Goal: Task Accomplishment & Management: Manage account settings

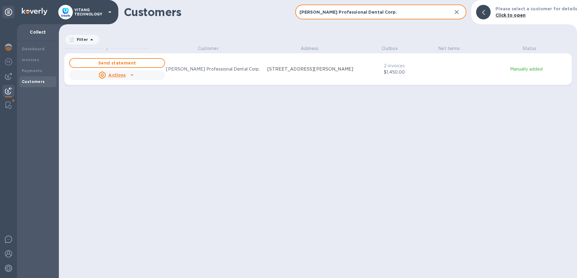
scroll to position [0, 0]
drag, startPoint x: 334, startPoint y: 32, endPoint x: 333, endPoint y: 24, distance: 8.1
click at [334, 29] on div "Filter" at bounding box center [318, 37] width 518 height 16
click at [133, 76] on icon "grid" at bounding box center [131, 75] width 7 height 7
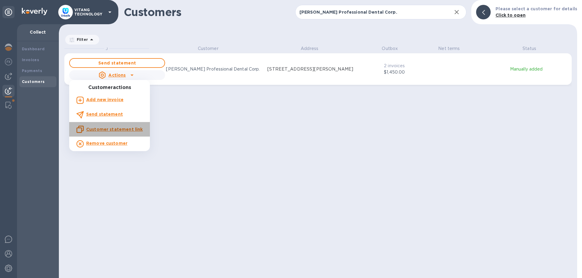
click at [115, 129] on u "Customer statement link" at bounding box center [114, 129] width 56 height 5
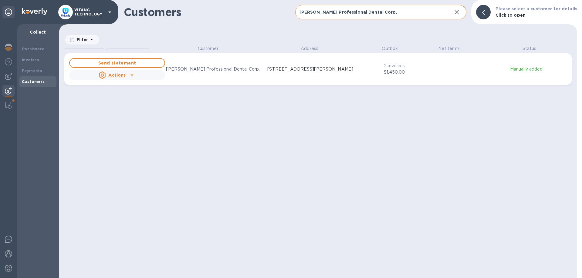
click at [320, 16] on input "[PERSON_NAME] Professional Dental Corp." at bounding box center [371, 12] width 152 height 15
click at [319, 16] on input "[PERSON_NAME] Professional Dental Corp." at bounding box center [371, 12] width 152 height 15
click at [319, 15] on input "[PERSON_NAME] Professional Dental Corp." at bounding box center [371, 12] width 152 height 15
paste input "Oral Family Dental"
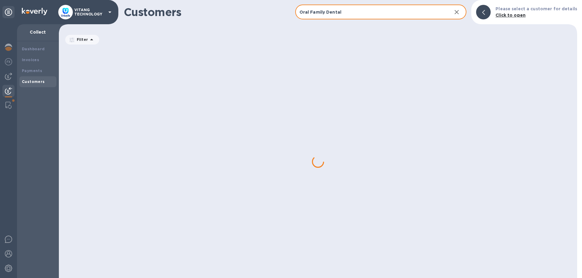
type input "Oral Family Dental"
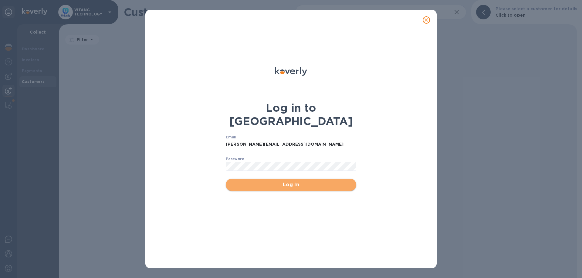
click at [304, 181] on span "Log In" at bounding box center [290, 184] width 121 height 7
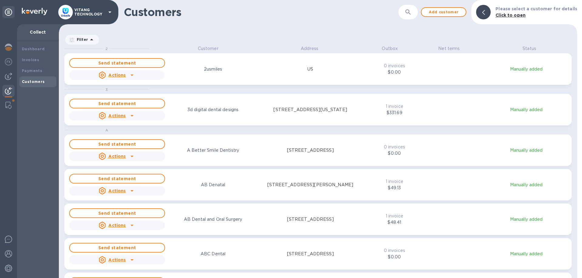
scroll to position [233, 518]
drag, startPoint x: 0, startPoint y: 0, endPoint x: 417, endPoint y: 15, distance: 417.2
click at [415, 15] on button "button" at bounding box center [408, 12] width 15 height 15
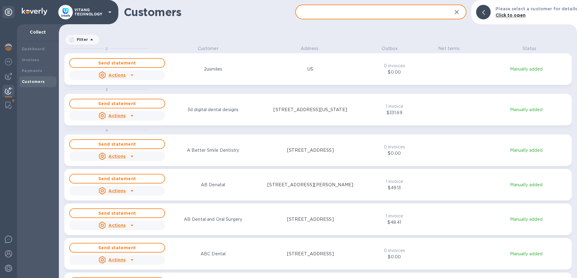
paste input "Oral Family Dental"
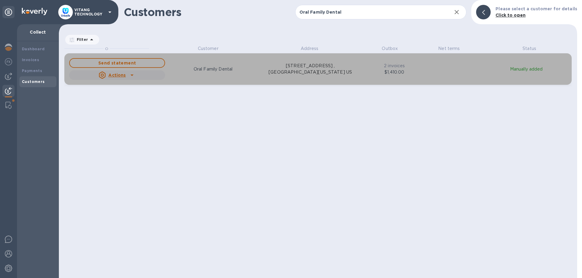
click at [130, 73] on icon "grid" at bounding box center [131, 75] width 7 height 7
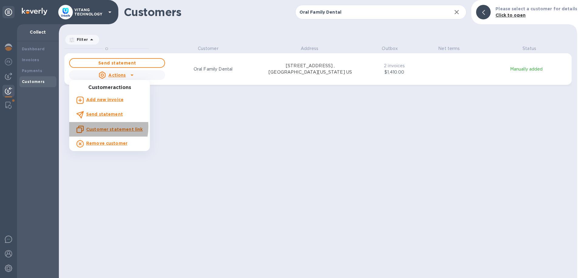
click at [96, 127] on u "Customer statement link" at bounding box center [114, 129] width 56 height 5
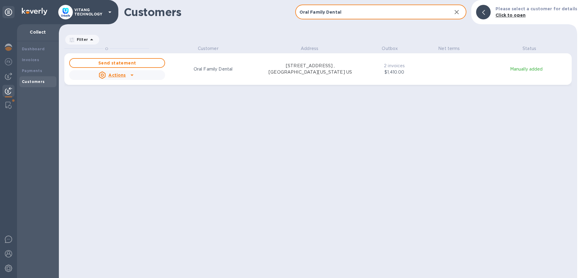
click at [377, 6] on input "Oral Family Dental" at bounding box center [371, 12] width 152 height 15
click at [377, 8] on input "Oral Family Dental" at bounding box center [371, 12] width 152 height 15
click at [377, 9] on input "Oral Family Dental" at bounding box center [371, 12] width 152 height 15
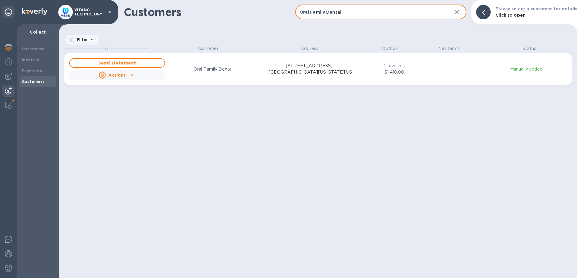
click at [377, 9] on input "Oral Family Dental" at bounding box center [371, 12] width 152 height 15
paste input "Cal Dental USA"
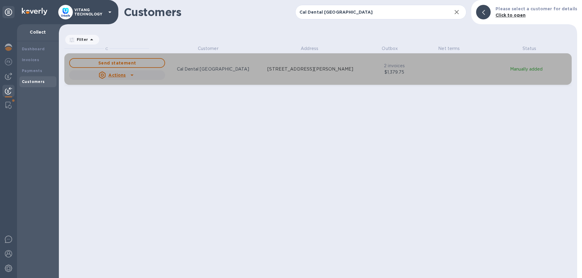
click at [134, 77] on icon "grid" at bounding box center [131, 75] width 7 height 7
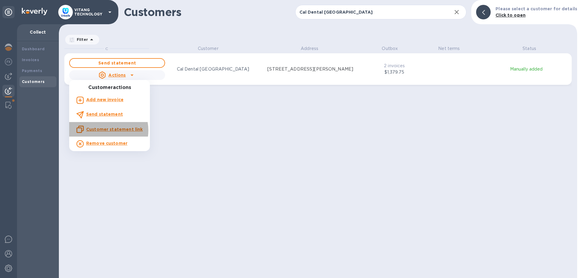
click at [102, 131] on u "Customer statement link" at bounding box center [114, 129] width 56 height 5
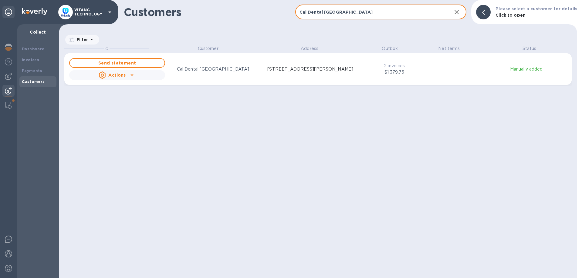
click at [394, 12] on input "Cal Dental USA" at bounding box center [371, 12] width 152 height 15
click at [393, 12] on input "Cal Dental USA" at bounding box center [371, 12] width 152 height 15
paste input "Healthy Smiles Family Dental"
type input "Healthy Smiles Family Dental"
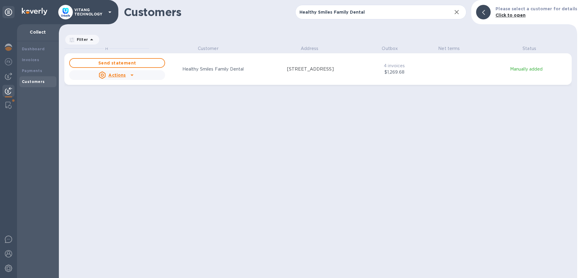
click at [406, 122] on div "H Customer Address Outbox Net terms Status Send statement Actions Healthy Smile…" at bounding box center [320, 161] width 512 height 233
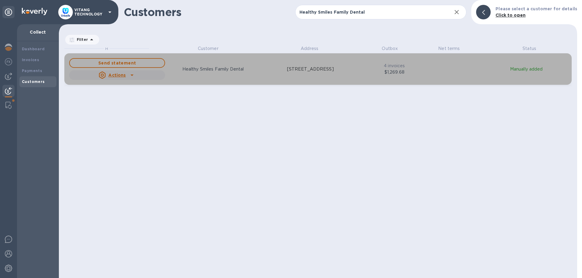
click at [132, 76] on icon "grid" at bounding box center [131, 76] width 3 height 2
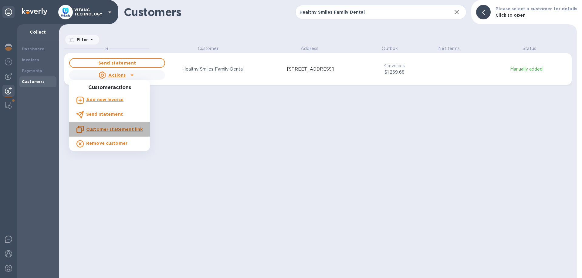
click at [109, 131] on u "Customer statement link" at bounding box center [114, 129] width 56 height 5
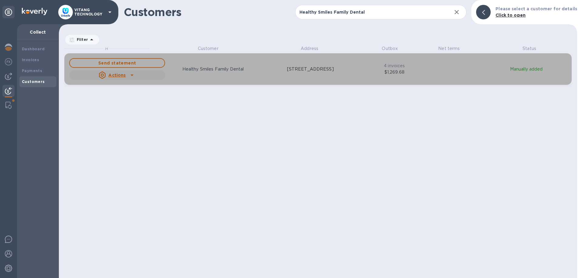
drag, startPoint x: 407, startPoint y: 73, endPoint x: 377, endPoint y: 75, distance: 30.7
click at [377, 74] on p "$1,269.68" at bounding box center [393, 72] width 39 height 6
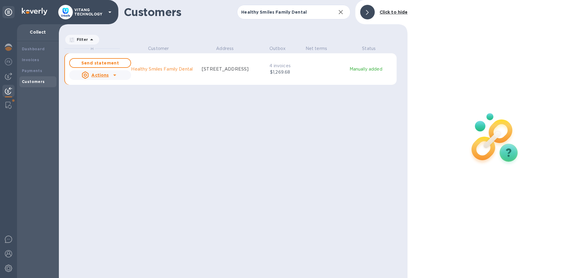
scroll to position [0, 0]
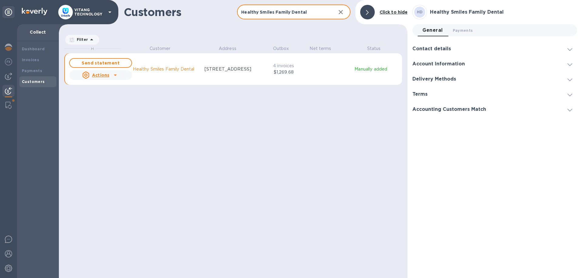
click at [306, 14] on input "Healthy Smiles Family Dental" at bounding box center [284, 12] width 94 height 15
click at [341, 13] on icon "button" at bounding box center [340, 11] width 7 height 7
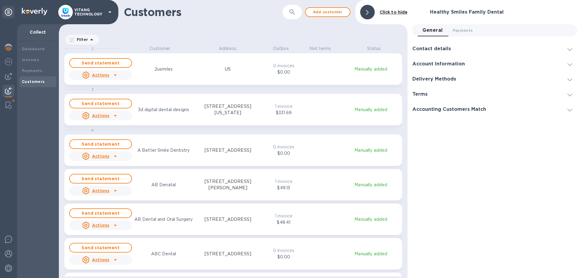
scroll to position [233, 349]
click at [294, 15] on icon "button" at bounding box center [291, 11] width 7 height 7
drag, startPoint x: 361, startPoint y: 13, endPoint x: 365, endPoint y: 13, distance: 3.6
click at [365, 13] on div at bounding box center [367, 12] width 15 height 15
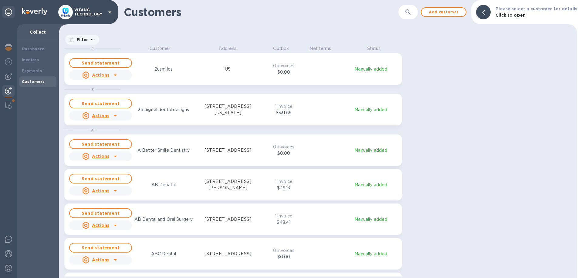
scroll to position [233, 518]
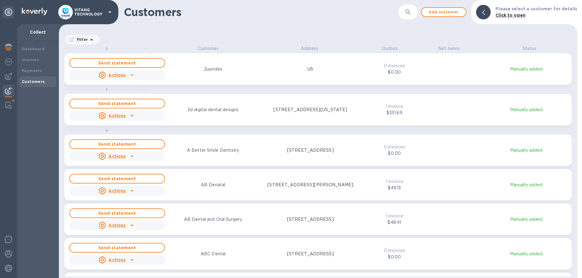
click at [415, 8] on button "button" at bounding box center [408, 12] width 15 height 15
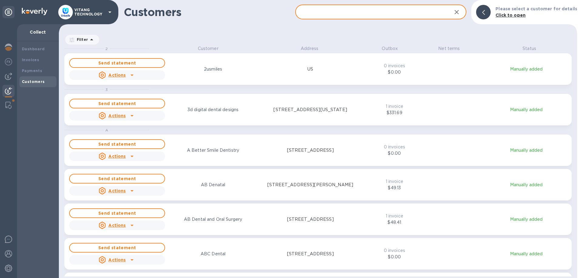
paste input "Aria Dental office"
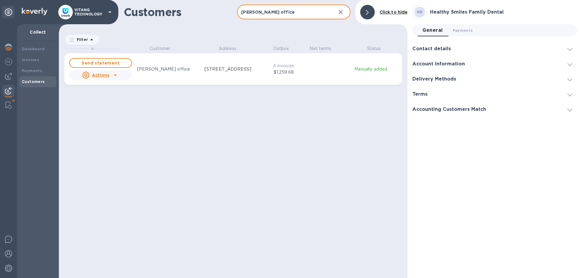
scroll to position [233, 349]
click at [282, 15] on input "Aria Dental office" at bounding box center [284, 12] width 94 height 15
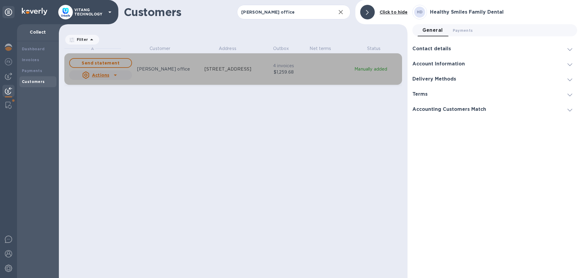
click at [98, 74] on u "Actions" at bounding box center [100, 75] width 17 height 5
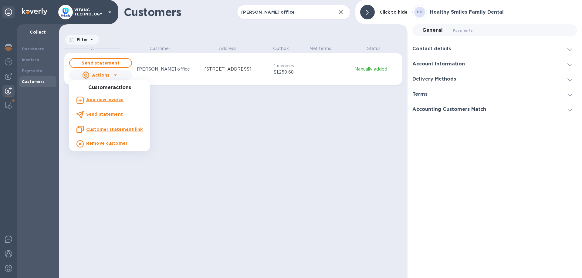
click at [114, 131] on u "Customer statement link" at bounding box center [114, 129] width 56 height 5
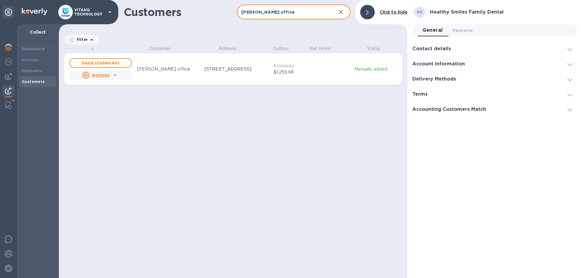
click at [277, 8] on input "Aria Dental office" at bounding box center [284, 12] width 94 height 15
paste input "Orland Dental Car"
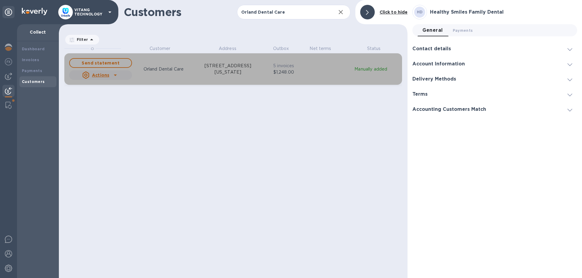
click at [114, 77] on icon "grid" at bounding box center [115, 75] width 7 height 7
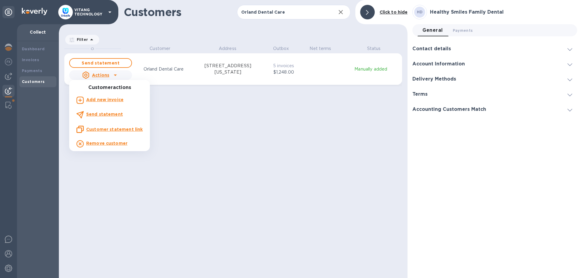
click at [118, 129] on u "Customer statement link" at bounding box center [114, 129] width 56 height 5
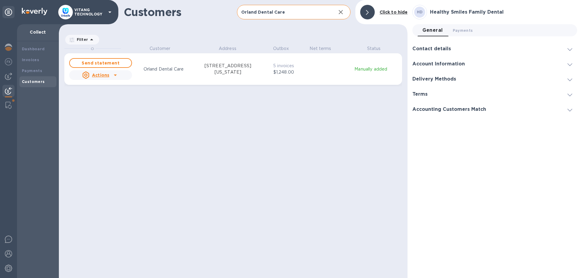
click at [280, 10] on input "Orland Dental Care" at bounding box center [284, 12] width 94 height 15
paste input "Quality Dental Group"
type input "Quality Dental Group"
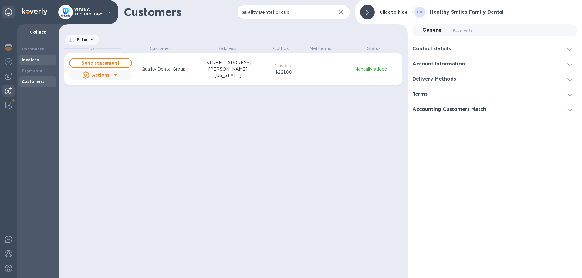
click at [29, 59] on b "Invoices" at bounding box center [30, 60] width 17 height 5
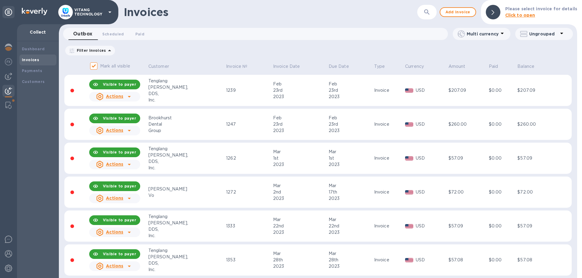
click at [516, 12] on p "Click to open" at bounding box center [541, 15] width 72 height 6
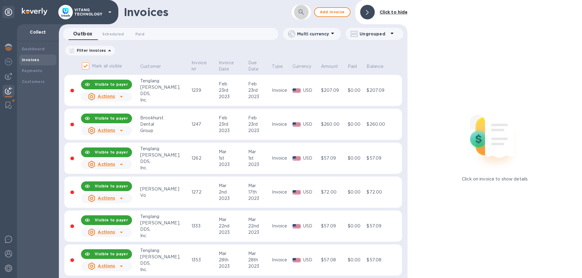
click at [304, 12] on icon "button" at bounding box center [300, 11] width 7 height 7
paste input "Quality Dental Group"
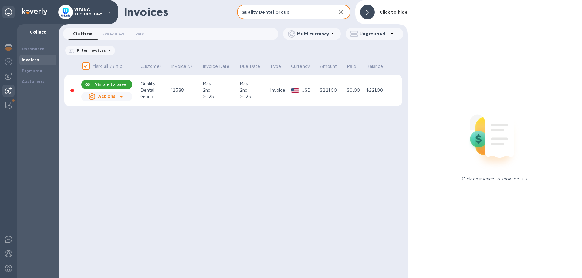
type input "Quality Dental Group"
click at [340, 13] on icon "button" at bounding box center [340, 12] width 4 height 4
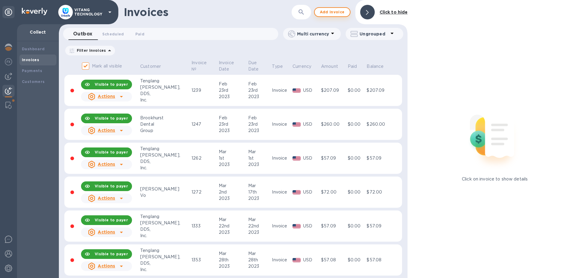
click at [334, 13] on span "Add invoice" at bounding box center [331, 11] width 25 height 7
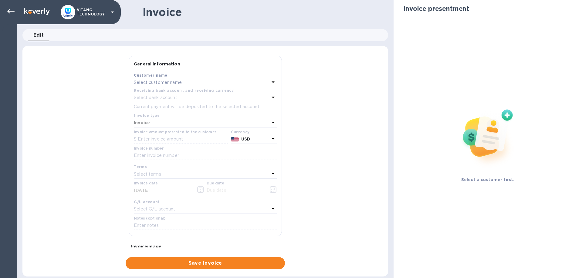
click at [213, 80] on div "Select customer name" at bounding box center [202, 83] width 136 height 8
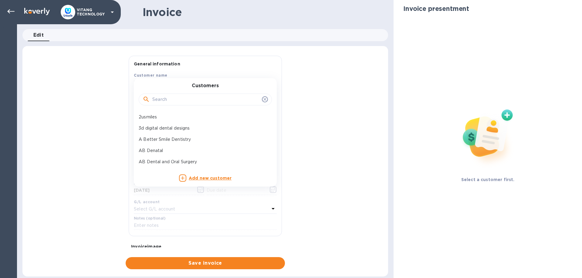
click at [155, 94] on div at bounding box center [205, 100] width 133 height 12
click at [158, 98] on input "text" at bounding box center [205, 99] width 107 height 9
paste input "Quality Dental Group"
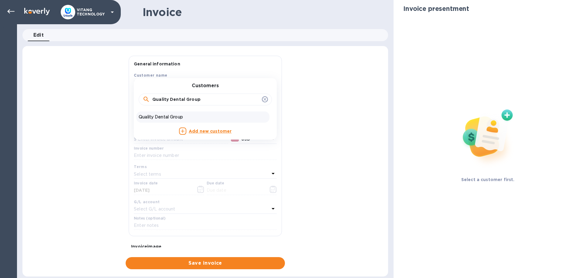
type input "Quality Dental Group"
click at [170, 116] on p "Quality Dental Group" at bounding box center [203, 117] width 128 height 6
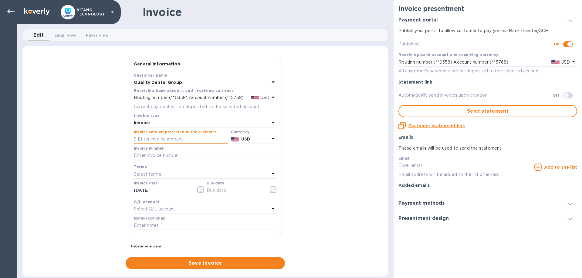
click at [177, 142] on input "text" at bounding box center [181, 139] width 94 height 9
type input "343.58"
click at [179, 157] on input "text" at bounding box center [205, 155] width 143 height 9
type input "12718"
click at [198, 188] on icon "button" at bounding box center [200, 189] width 7 height 7
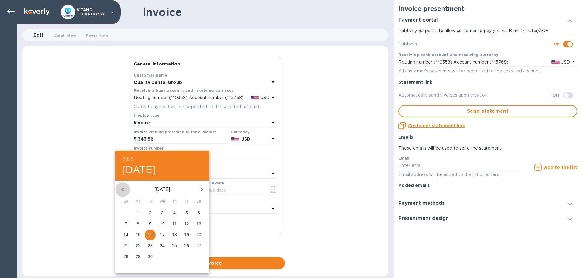
click at [125, 190] on icon "button" at bounding box center [122, 189] width 7 height 7
click at [186, 234] on p "15" at bounding box center [186, 235] width 5 height 6
type input "08/15/2025"
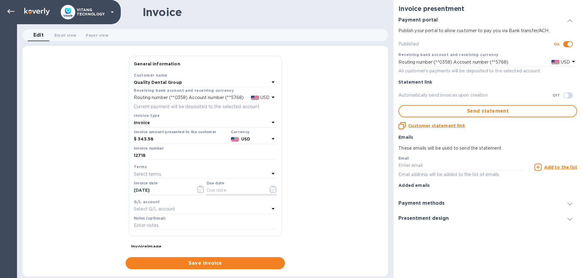
click at [274, 188] on icon "button" at bounding box center [273, 189] width 7 height 7
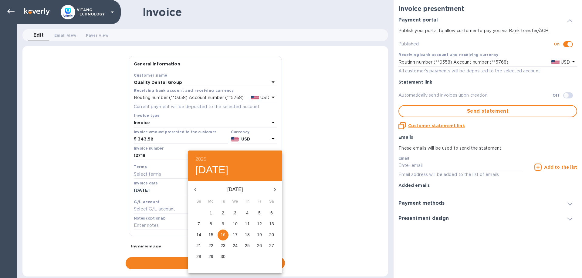
click at [200, 190] on button "button" at bounding box center [195, 190] width 15 height 15
click at [261, 235] on p "15" at bounding box center [259, 235] width 5 height 6
type input "08/15/2025"
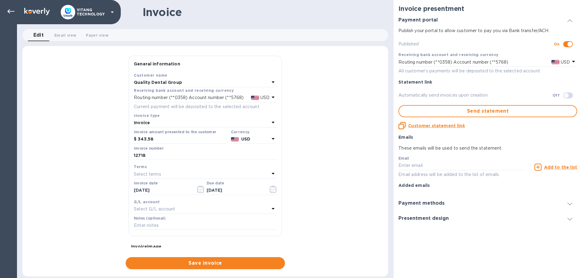
click at [228, 209] on div "Select G/L account" at bounding box center [202, 209] width 136 height 8
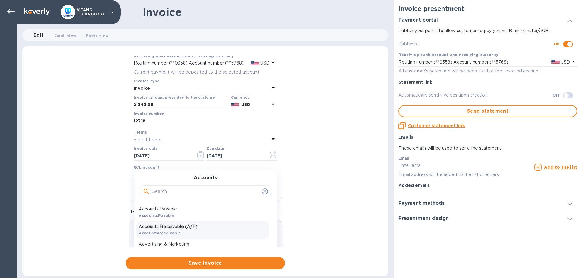
click at [196, 230] on div "Accounts Receivable (A/R) AccountsReceivable" at bounding box center [202, 230] width 133 height 18
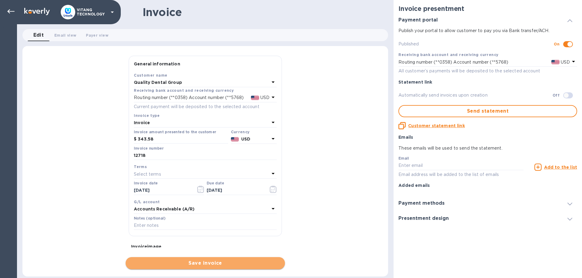
click at [208, 264] on span "Save invoice" at bounding box center [204, 263] width 149 height 7
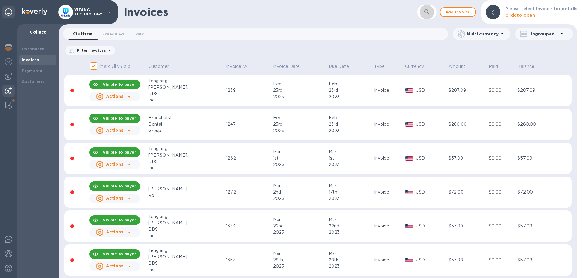
click at [429, 15] on icon "button" at bounding box center [426, 11] width 7 height 7
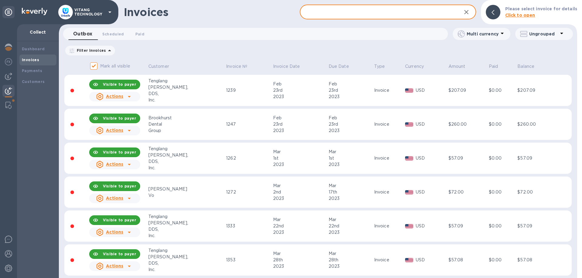
paste input "Quality Dental Group"
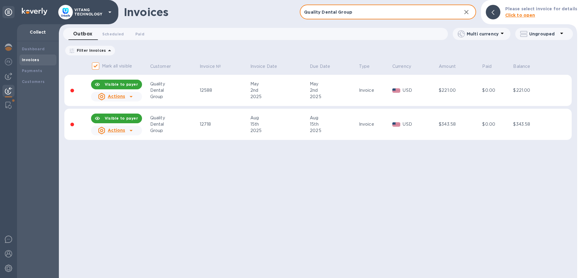
type input "Quality Dental Group"
click at [468, 14] on icon "button" at bounding box center [465, 11] width 7 height 7
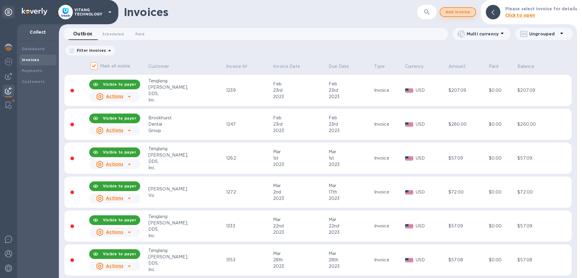
click at [455, 13] on span "Add invoice" at bounding box center [457, 11] width 25 height 7
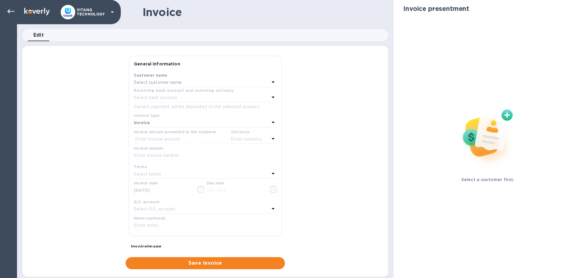
click at [167, 81] on p "Select customer name" at bounding box center [158, 82] width 48 height 6
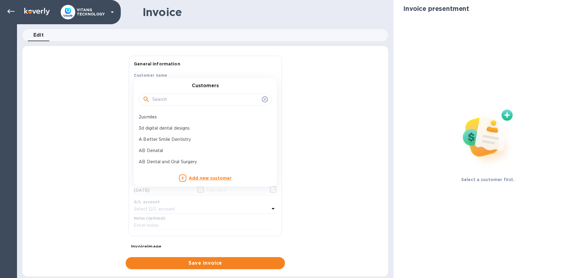
click at [174, 97] on input "text" at bounding box center [205, 99] width 107 height 9
paste input "Quality Dental Group"
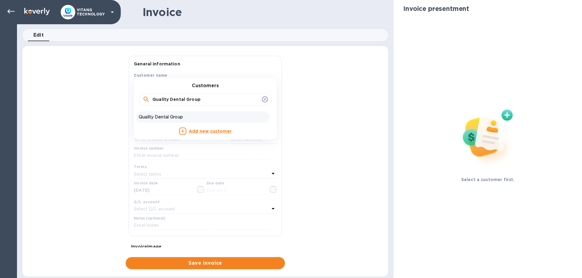
type input "Quality Dental Group"
click at [166, 118] on p "Quality Dental Group" at bounding box center [203, 117] width 128 height 6
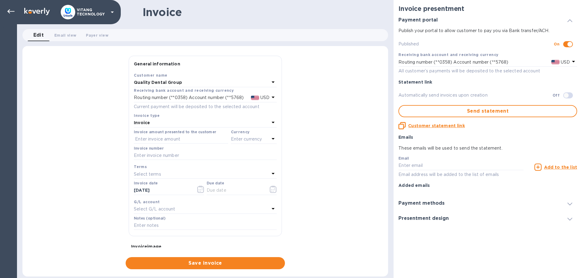
click at [162, 134] on div "Invoice amount presented to the customer" at bounding box center [181, 137] width 94 height 14
click at [162, 137] on input "text" at bounding box center [181, 139] width 94 height 9
type input "646.43"
click at [248, 135] on div "Enter currency" at bounding box center [250, 139] width 39 height 8
click at [212, 160] on div "USD US Dollar" at bounding box center [219, 154] width 100 height 11
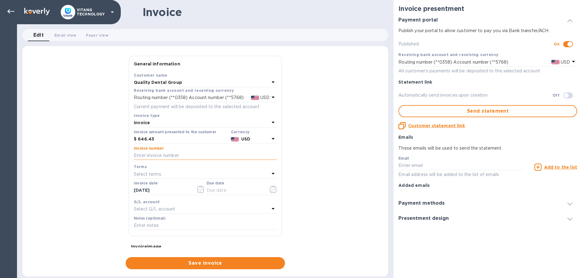
click at [204, 153] on input "text" at bounding box center [205, 155] width 143 height 9
type input "12777"
click at [196, 191] on button "button" at bounding box center [200, 189] width 14 height 15
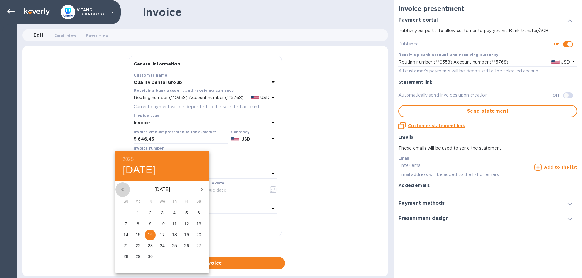
click at [123, 187] on icon "button" at bounding box center [122, 189] width 7 height 7
click at [200, 189] on icon "button" at bounding box center [201, 189] width 7 height 7
click at [140, 222] on span "8" at bounding box center [138, 224] width 11 height 6
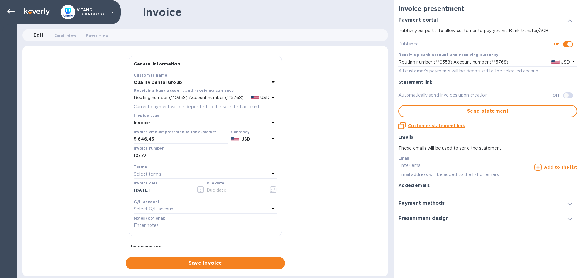
type input "09/08/2025"
click at [272, 188] on icon "button" at bounding box center [273, 189] width 7 height 7
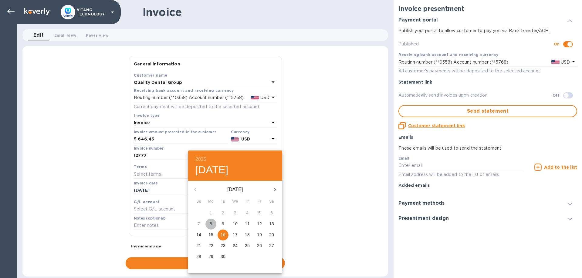
click at [213, 224] on span "8" at bounding box center [210, 224] width 11 height 6
type input "09/08/2025"
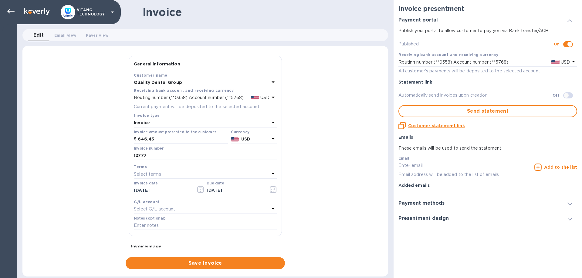
click at [191, 207] on div "Select G/L account" at bounding box center [202, 209] width 136 height 8
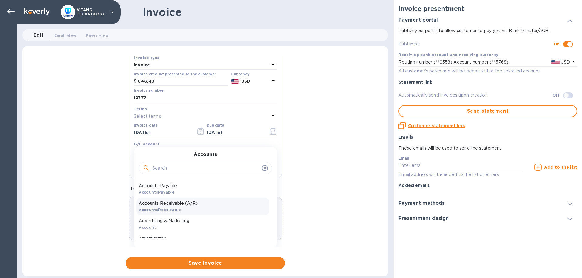
click at [196, 208] on div "Accounts Receivable (A/R) AccountsReceivable" at bounding box center [202, 207] width 133 height 18
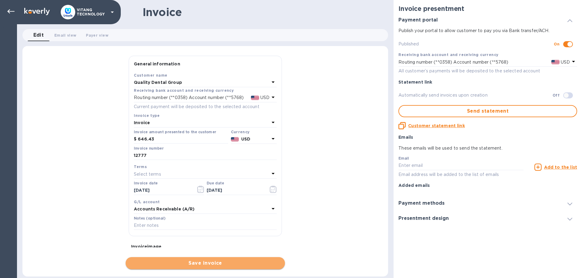
click at [190, 267] on span "Save invoice" at bounding box center [204, 263] width 149 height 7
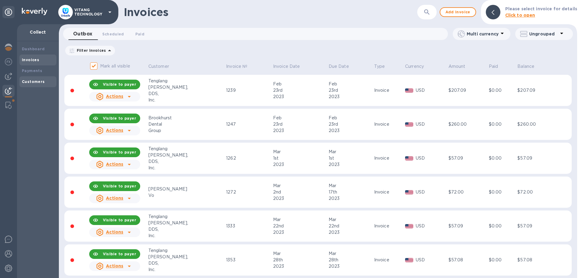
click at [30, 81] on b "Customers" at bounding box center [33, 81] width 23 height 5
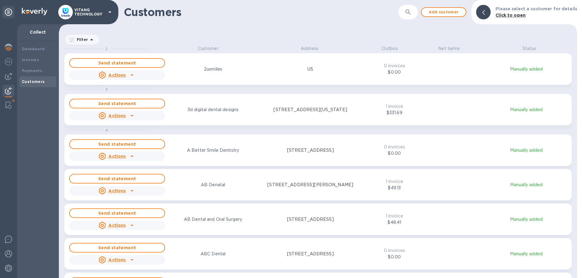
scroll to position [233, 518]
click at [411, 11] on icon "button" at bounding box center [407, 11] width 7 height 7
click at [410, 12] on icon "button" at bounding box center [407, 11] width 5 height 5
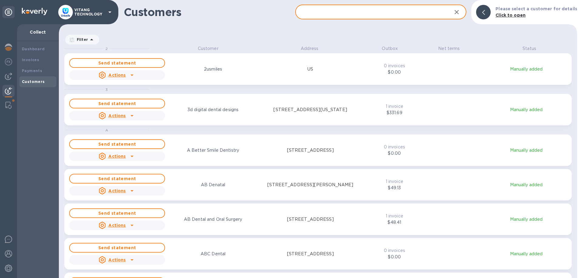
paste input "Quality Dental Group"
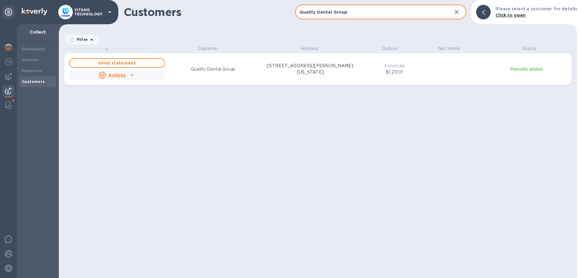
click at [122, 74] on u "Actions" at bounding box center [116, 75] width 17 height 5
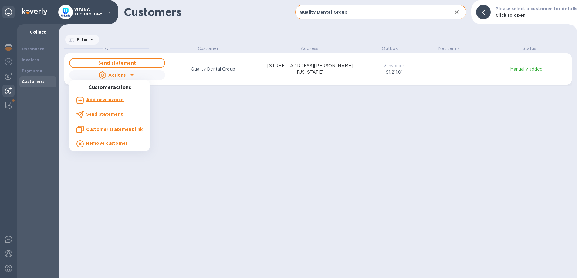
click at [102, 129] on u "Customer statement link" at bounding box center [114, 129] width 56 height 5
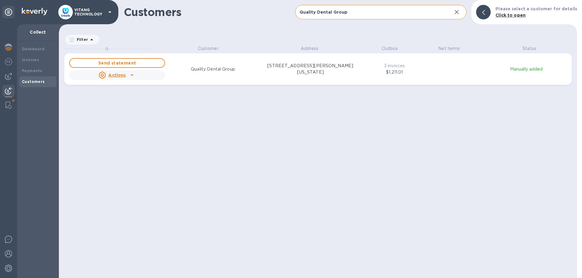
click at [131, 72] on icon "grid" at bounding box center [131, 75] width 7 height 7
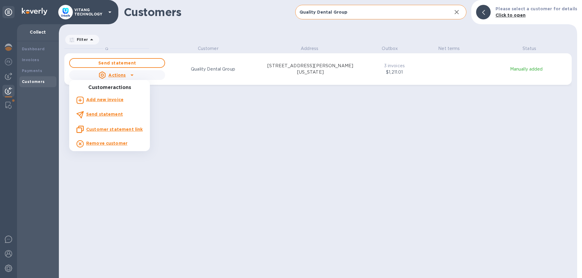
click at [114, 125] on div "Customer statement link" at bounding box center [109, 130] width 69 height 10
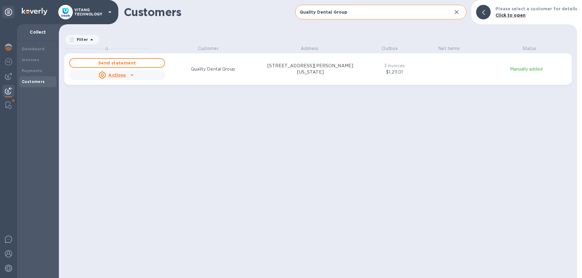
click at [359, 17] on input "Quality Dental Group" at bounding box center [371, 12] width 152 height 15
click at [358, 16] on input "Quality Dental Group" at bounding box center [371, 12] width 152 height 15
click at [357, 16] on input "Quality Dental Group" at bounding box center [371, 12] width 152 height 15
click at [358, 16] on input "Quality Dental Group" at bounding box center [371, 12] width 152 height 15
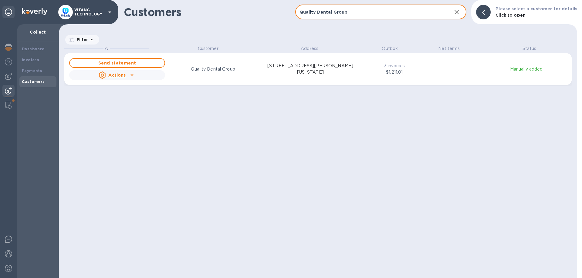
paste input "W & L Healthcare LLC"
type input "W & L Healthcare LLC"
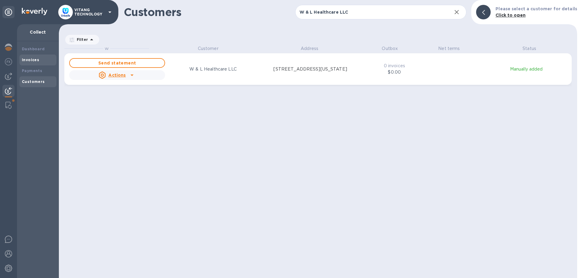
click at [41, 61] on div "Invoices" at bounding box center [38, 60] width 32 height 6
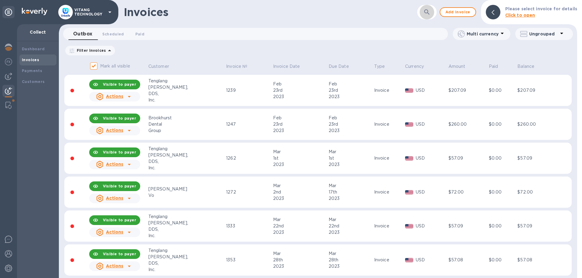
click at [429, 11] on icon "button" at bounding box center [426, 11] width 7 height 7
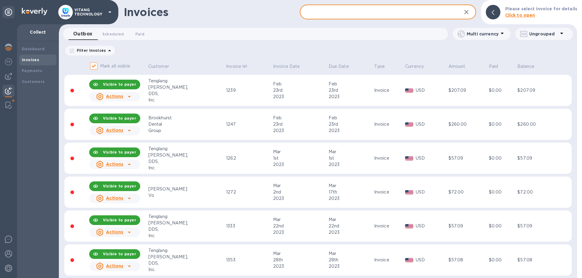
paste input "W & L Healthcare LLC"
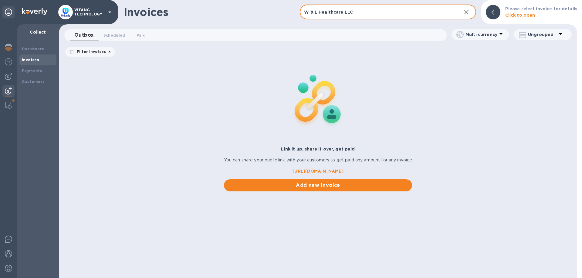
type input "W & L Healthcare LLC"
click at [469, 12] on icon "button" at bounding box center [465, 11] width 7 height 7
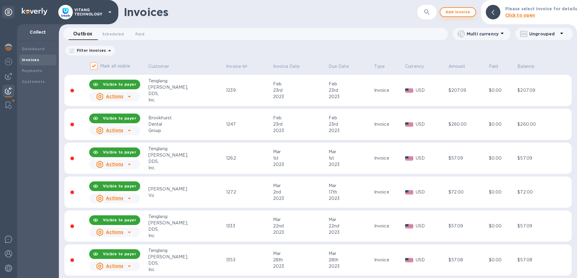
click at [463, 13] on span "Add invoice" at bounding box center [457, 11] width 25 height 7
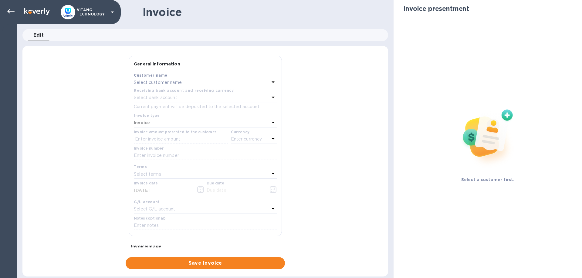
click at [182, 83] on div "Select customer name" at bounding box center [202, 83] width 136 height 8
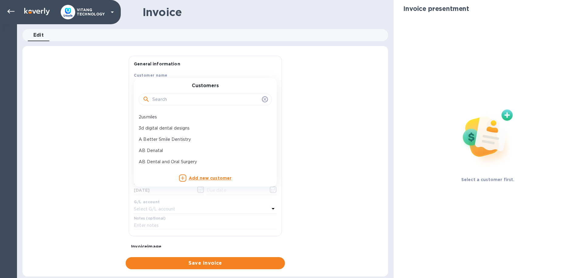
click at [180, 99] on input "text" at bounding box center [205, 99] width 107 height 9
paste input "W & L Healthcare LLC"
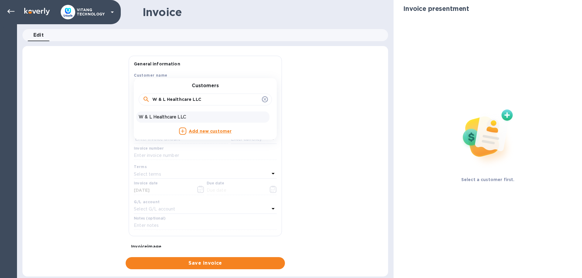
type input "W & L Healthcare LLC"
click at [181, 118] on p "W & L Healthcare LLC" at bounding box center [203, 117] width 128 height 6
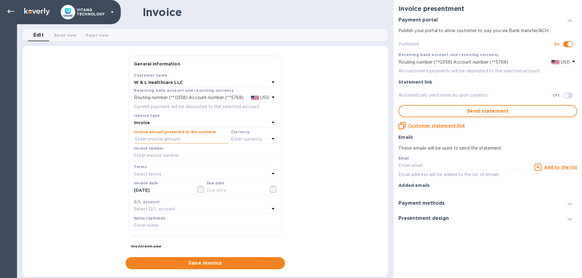
click at [182, 139] on input "text" at bounding box center [181, 139] width 94 height 9
type input "1,000"
click at [250, 139] on p "Enter currency" at bounding box center [246, 139] width 31 height 6
click at [214, 154] on div "USD" at bounding box center [194, 154] width 49 height 9
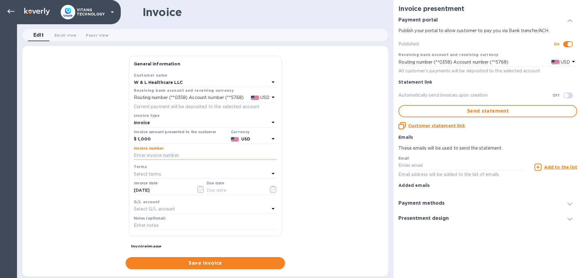
click at [197, 157] on input "text" at bounding box center [205, 155] width 143 height 9
type input "12809"
click at [197, 188] on button "button" at bounding box center [200, 189] width 14 height 15
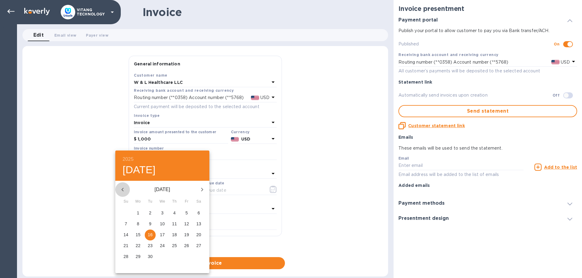
click at [121, 189] on icon "button" at bounding box center [122, 189] width 7 height 7
click at [173, 235] on p "15" at bounding box center [174, 235] width 5 height 6
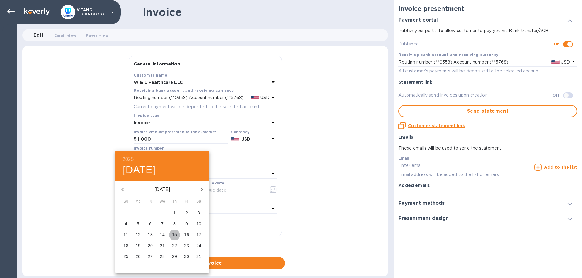
type input "05/15/2025"
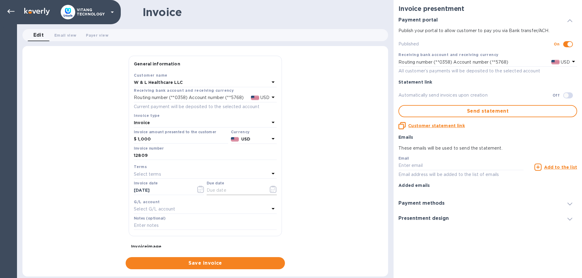
click at [272, 188] on icon "button" at bounding box center [273, 189] width 7 height 7
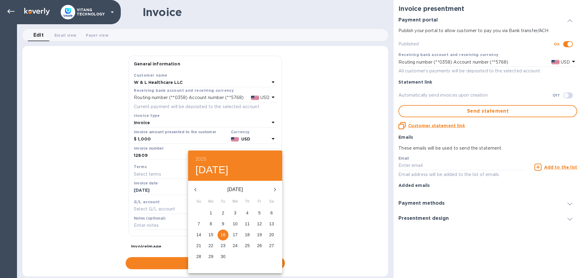
click at [197, 190] on icon "button" at bounding box center [195, 189] width 7 height 7
click at [198, 189] on icon "button" at bounding box center [195, 189] width 7 height 7
click at [199, 189] on icon "button" at bounding box center [195, 189] width 7 height 7
click at [249, 237] on p "15" at bounding box center [247, 235] width 5 height 6
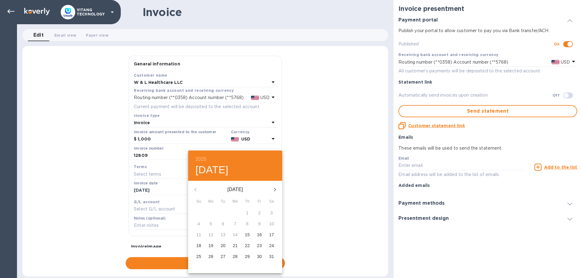
type input "05/15/2025"
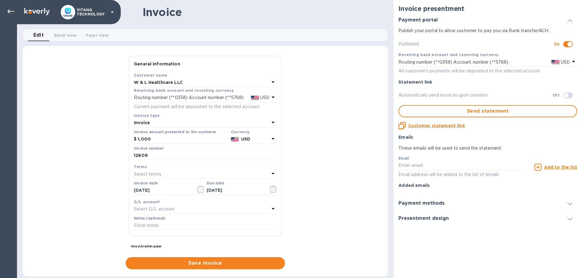
click at [180, 208] on div "Select G/L account" at bounding box center [202, 209] width 136 height 8
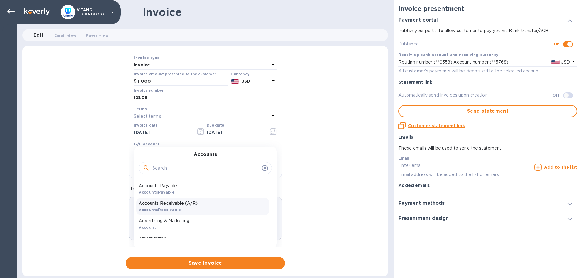
click at [191, 208] on div "Accounts Receivable (A/R) AccountsReceivable" at bounding box center [202, 207] width 133 height 18
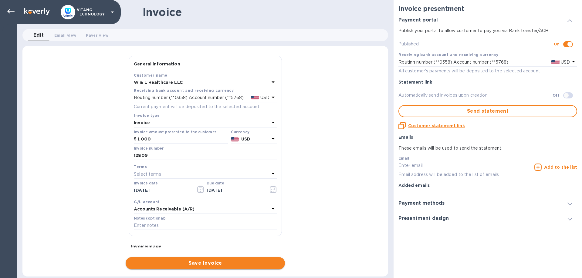
click at [194, 262] on span "Save invoice" at bounding box center [204, 263] width 149 height 7
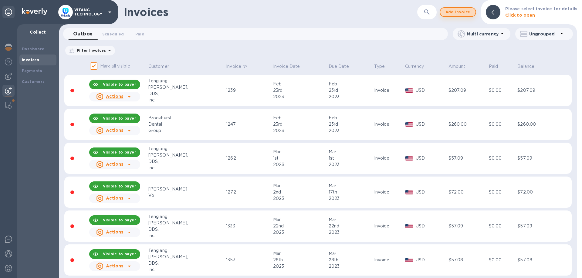
click at [461, 14] on span "Add invoice" at bounding box center [457, 11] width 25 height 7
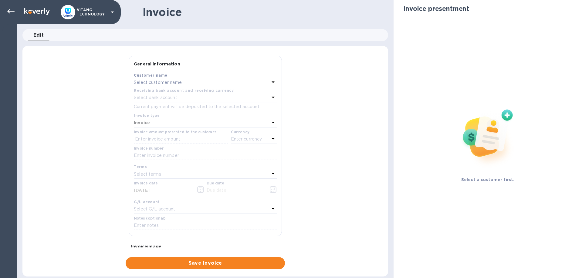
click at [257, 86] on div "Select customer name" at bounding box center [202, 83] width 136 height 8
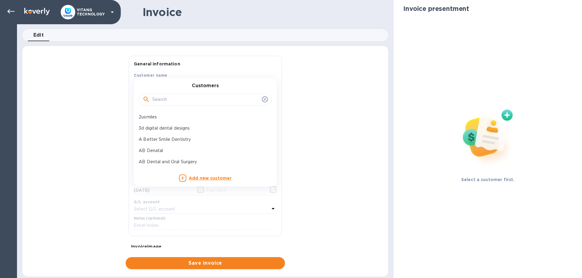
click at [222, 97] on input "text" at bounding box center [205, 99] width 107 height 9
paste input "W & L Healthcare LLC"
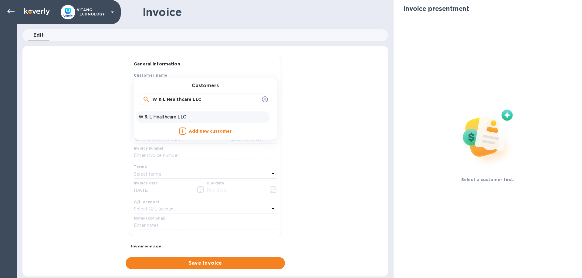
type input "W & L Healthcare LLC"
click at [166, 117] on p "W & L Healthcare LLC" at bounding box center [203, 117] width 128 height 6
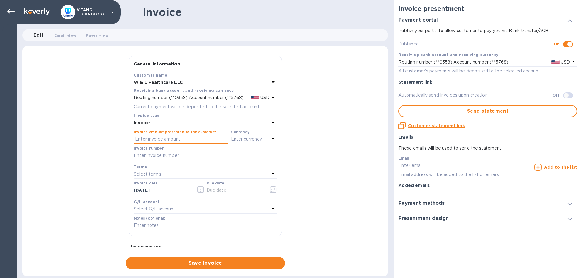
click at [155, 141] on input "text" at bounding box center [181, 139] width 94 height 9
type input "80"
click at [245, 138] on p "Enter currency" at bounding box center [246, 139] width 31 height 6
click at [220, 157] on p "US Dollar" at bounding box center [243, 155] width 47 height 6
click at [213, 159] on input "text" at bounding box center [205, 155] width 143 height 9
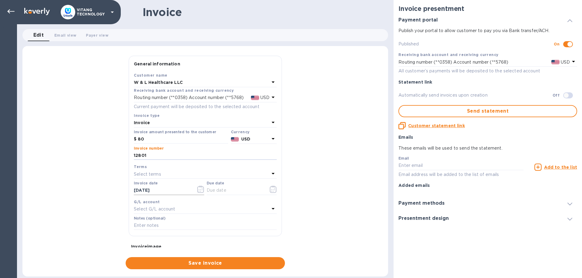
type input "12801"
click at [194, 190] on button "button" at bounding box center [200, 189] width 14 height 15
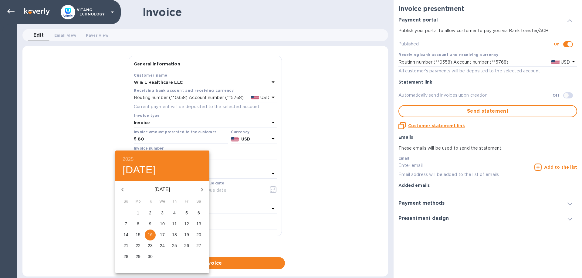
click at [124, 187] on icon "button" at bounding box center [122, 189] width 7 height 7
click at [176, 223] on p "12" at bounding box center [174, 224] width 5 height 6
type input "06/12/2025"
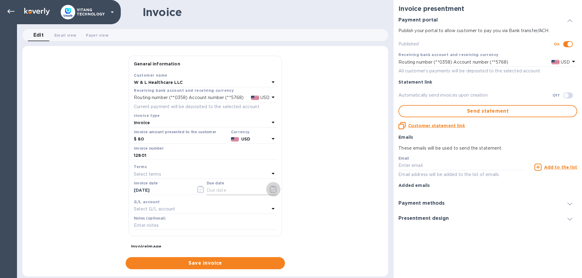
click at [271, 186] on icon "button" at bounding box center [273, 189] width 7 height 7
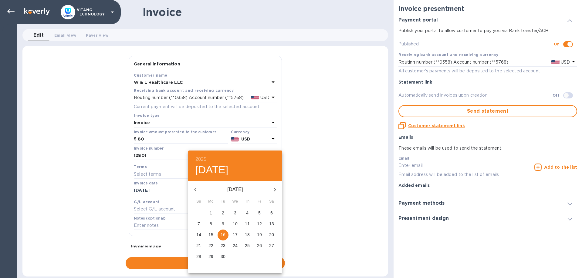
click at [197, 190] on icon "button" at bounding box center [195, 189] width 7 height 7
click at [248, 225] on p "12" at bounding box center [247, 224] width 5 height 6
type input "06/12/2025"
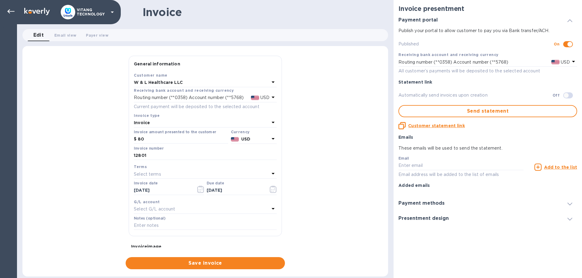
click at [191, 214] on div "G/L account Select G/L account" at bounding box center [205, 207] width 145 height 18
click at [193, 207] on div "Select G/L account" at bounding box center [202, 209] width 136 height 8
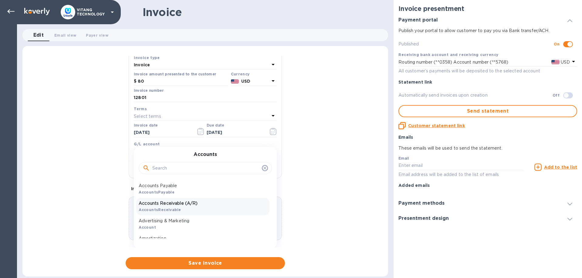
click at [189, 212] on div "Accounts Receivable (A/R) AccountsReceivable" at bounding box center [202, 207] width 133 height 18
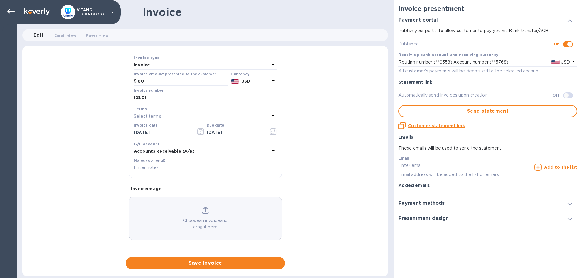
scroll to position [57, 0]
click at [190, 265] on span "Save invoice" at bounding box center [204, 263] width 149 height 7
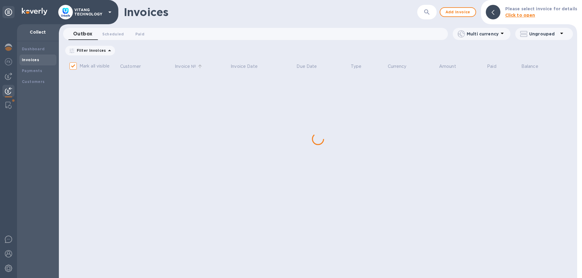
click at [213, 65] on th "Invoice №" at bounding box center [202, 67] width 56 height 16
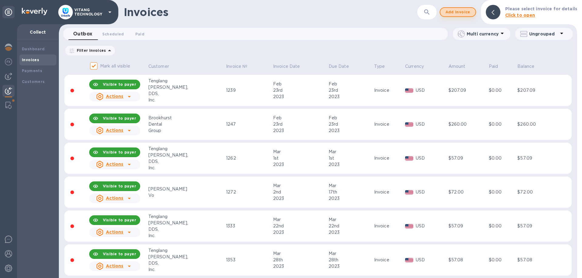
click at [460, 10] on span "Add invoice" at bounding box center [457, 11] width 25 height 7
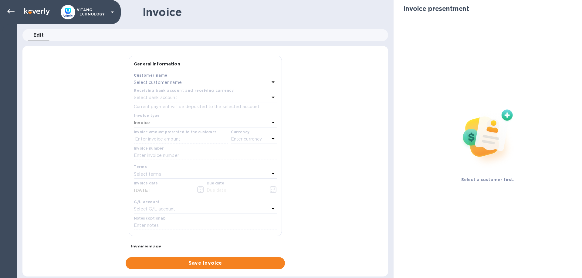
click at [186, 83] on div "Select customer name" at bounding box center [202, 83] width 136 height 8
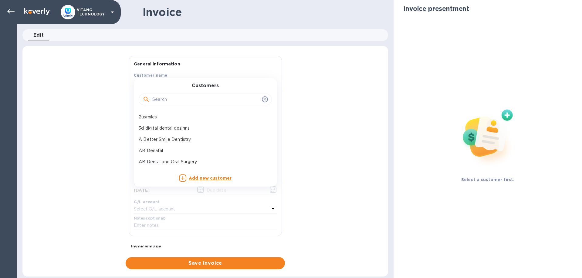
click at [181, 97] on input "text" at bounding box center [205, 99] width 107 height 9
paste input "W & L Healthcare LLC"
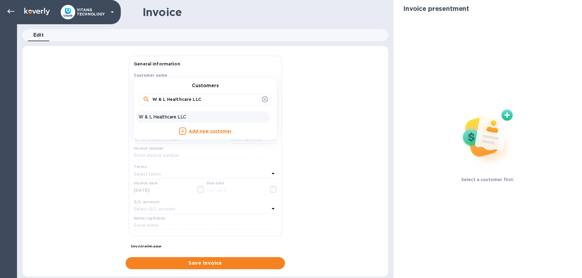
type input "W & L Healthcare LLC"
click at [228, 112] on div "W & L Healthcare LLC" at bounding box center [202, 117] width 133 height 11
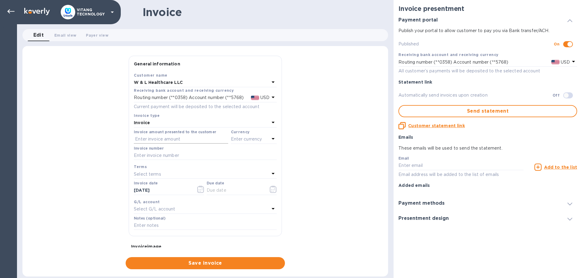
click at [171, 138] on input "text" at bounding box center [181, 139] width 94 height 9
type input "120"
click at [249, 141] on p "Enter currency" at bounding box center [246, 139] width 31 height 6
click at [240, 154] on p "US Dollar" at bounding box center [243, 155] width 47 height 6
click at [207, 155] on input "text" at bounding box center [205, 155] width 143 height 9
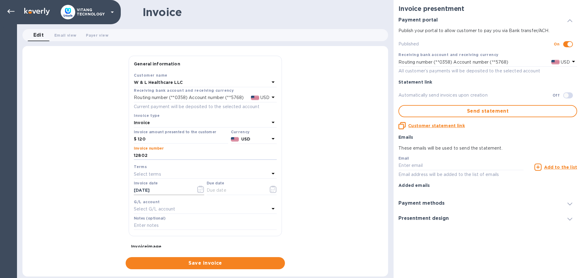
type input "12802"
click at [200, 189] on icon "button" at bounding box center [200, 189] width 7 height 7
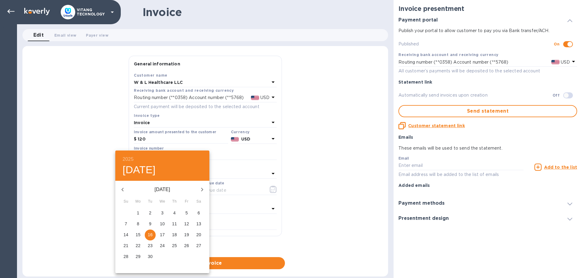
click at [138, 224] on p "8" at bounding box center [138, 224] width 2 height 6
type input "09/08/2025"
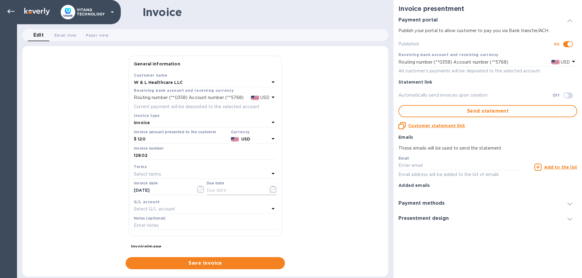
click at [269, 192] on button "button" at bounding box center [273, 189] width 14 height 15
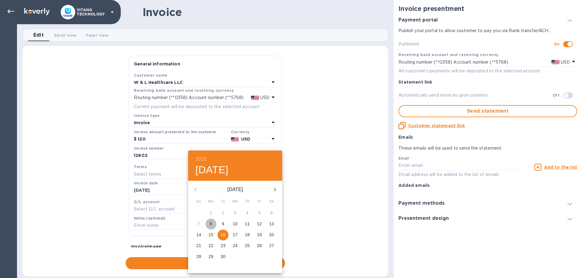
click at [212, 225] on span "8" at bounding box center [210, 224] width 11 height 6
type input "09/08/2025"
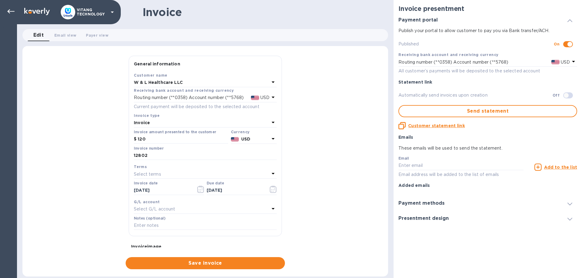
click at [177, 215] on div "Notes (optional)" at bounding box center [205, 224] width 145 height 18
click at [178, 210] on div "Select G/L account" at bounding box center [202, 209] width 136 height 8
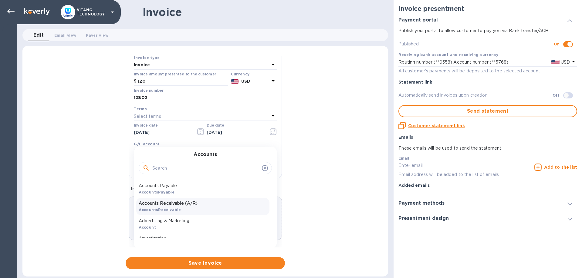
click at [186, 203] on p "Accounts Receivable (A/R)" at bounding box center [203, 203] width 128 height 6
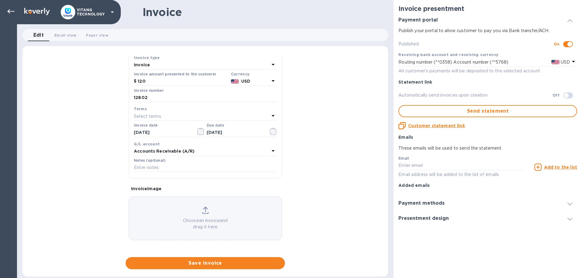
scroll to position [57, 0]
drag, startPoint x: 208, startPoint y: 256, endPoint x: 209, endPoint y: 262, distance: 6.7
click at [208, 258] on div "General information Save Customer name W & L Healthcare LLC Receiving bank acco…" at bounding box center [204, 163] width 365 height 214
click at [209, 263] on span "Save invoice" at bounding box center [204, 263] width 149 height 7
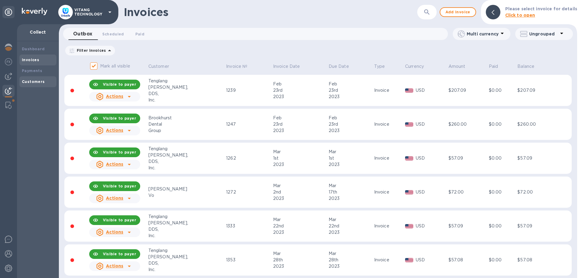
click at [36, 79] on div "Customers" at bounding box center [38, 82] width 32 height 6
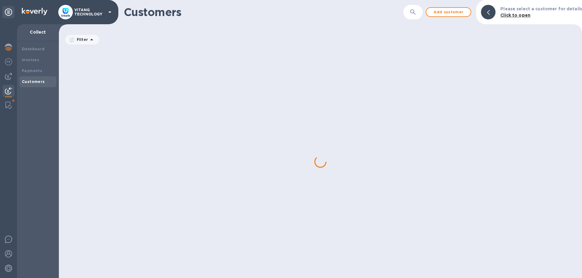
click at [420, 13] on div "​" at bounding box center [412, 12] width 19 height 15
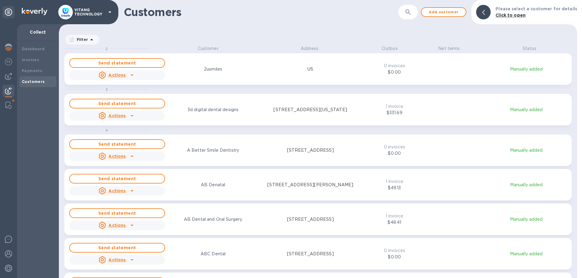
scroll to position [233, 518]
click at [405, 15] on div "​" at bounding box center [407, 12] width 19 height 15
click at [409, 12] on icon "button" at bounding box center [407, 11] width 7 height 7
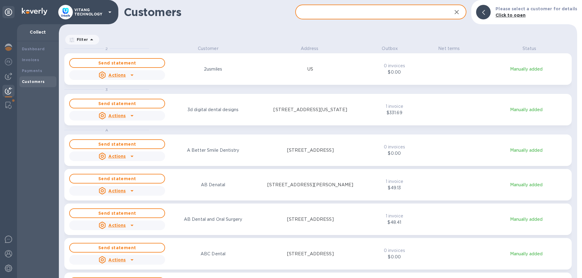
click at [331, 13] on input "text" at bounding box center [371, 12] width 152 height 15
paste input "Hello Doctor, Just a reminder we have not received payment for the attached inv…"
type input "Hello Doctor, Just a reminder we have not received payment for the attached inv…"
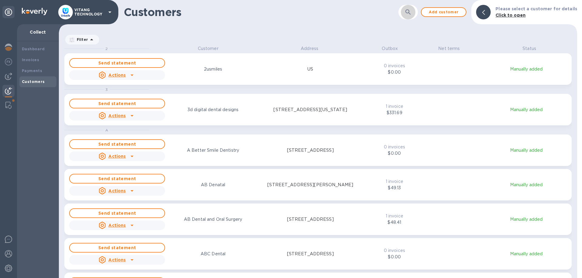
click at [410, 13] on icon "button" at bounding box center [407, 11] width 5 height 5
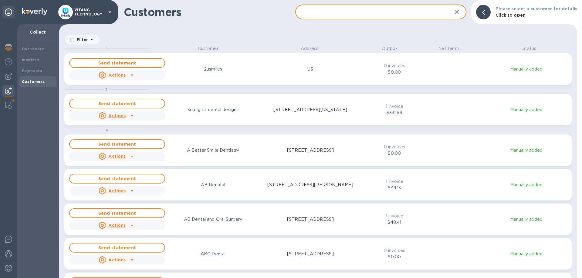
paste input "W & L Healthcare LLC"
type input "W & L Healthcare LLC"
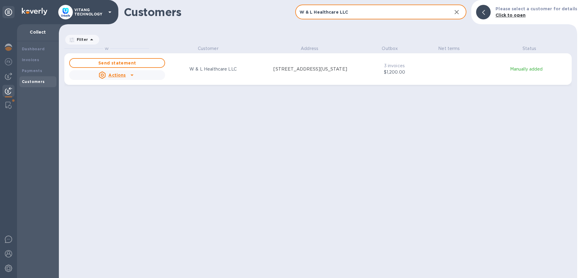
click at [129, 75] on icon "grid" at bounding box center [131, 75] width 7 height 7
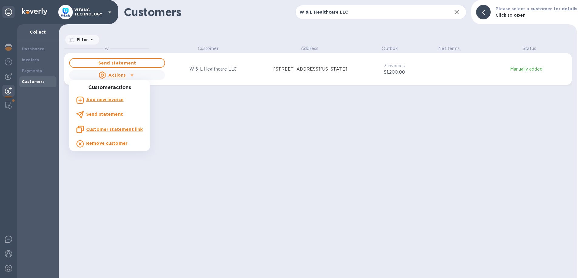
click at [102, 130] on u "Customer statement link" at bounding box center [114, 129] width 56 height 5
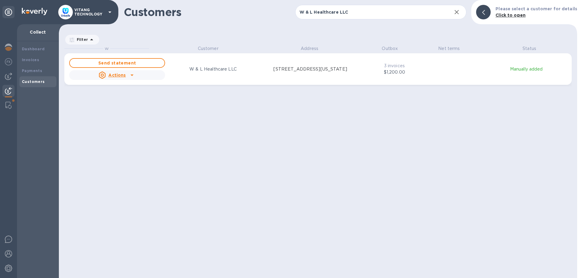
click at [458, 11] on icon "button" at bounding box center [456, 11] width 7 height 7
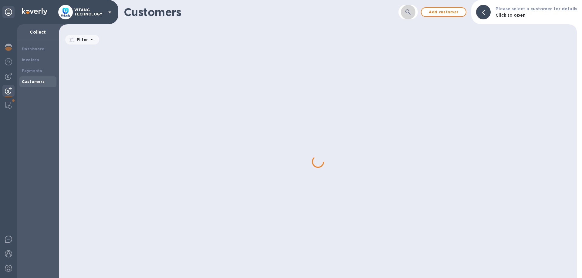
click at [411, 15] on icon "button" at bounding box center [407, 11] width 7 height 7
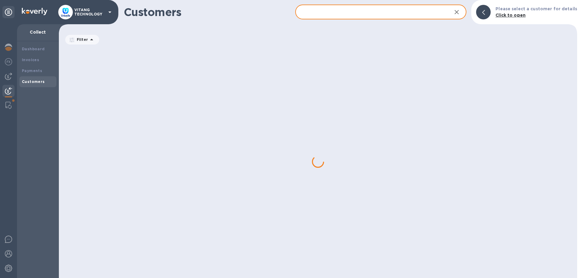
paste input "Sun Rising Dental"
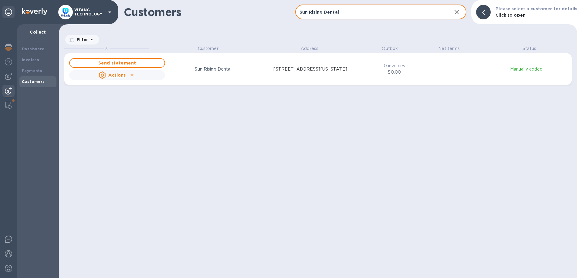
type input "Sun Rising Dental"
click at [458, 115] on div "S Customer Address Outbox Net terms Status Send statement Actions Sun Rising De…" at bounding box center [320, 161] width 512 height 233
click at [458, 12] on icon "button" at bounding box center [456, 12] width 4 height 4
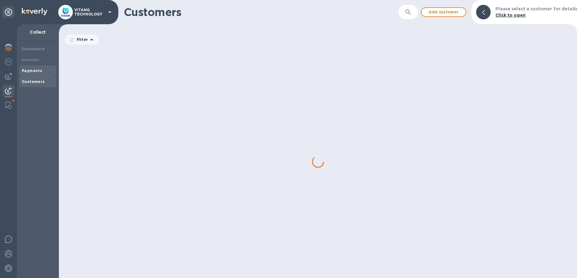
click at [36, 69] on b "Payments" at bounding box center [32, 71] width 20 height 5
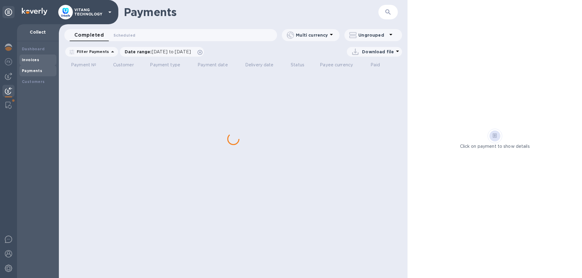
click at [39, 62] on div "Invoices" at bounding box center [38, 60] width 32 height 6
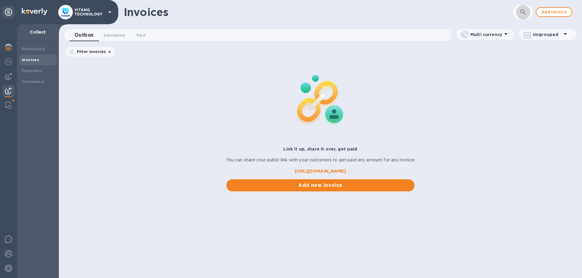
click at [520, 14] on icon "button" at bounding box center [522, 11] width 7 height 7
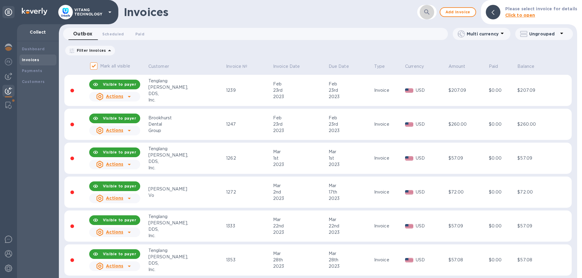
click at [434, 15] on button "button" at bounding box center [426, 12] width 15 height 15
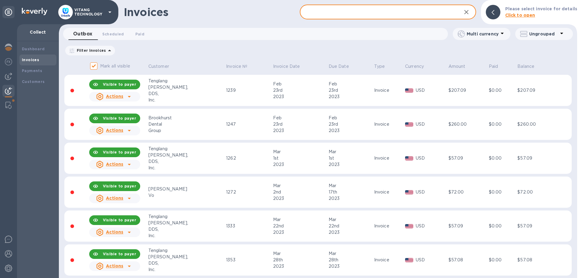
paste input "Xusheng Mu DDS Inc"
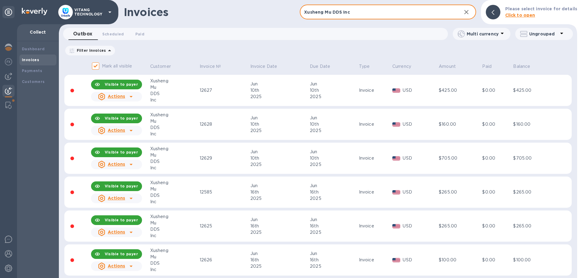
click at [350, 13] on input "Xusheng Mu DDS Inc" at bounding box center [378, 12] width 156 height 15
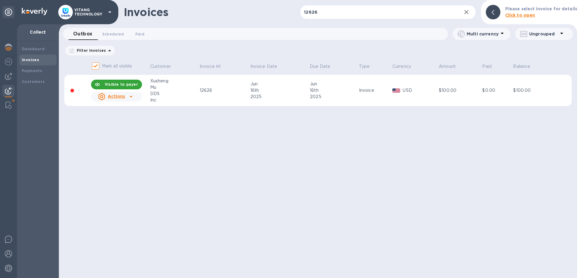
click at [130, 96] on icon at bounding box center [130, 97] width 3 height 2
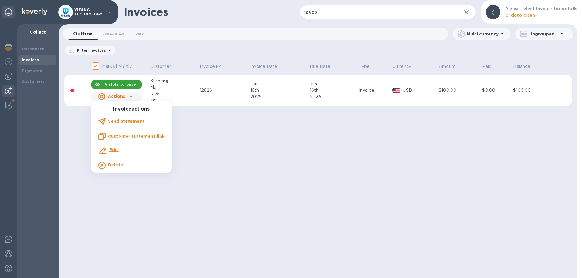
click at [113, 163] on b "Delete" at bounding box center [115, 165] width 15 height 5
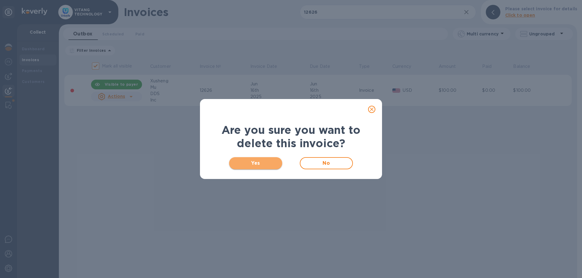
click at [239, 160] on span "Yes" at bounding box center [255, 163] width 43 height 7
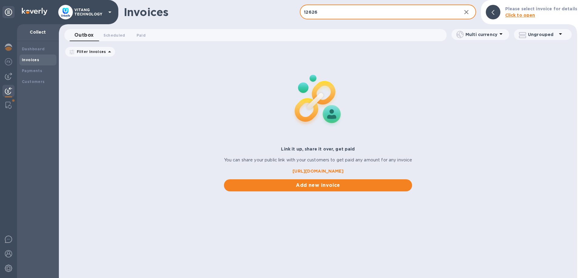
click at [357, 17] on input "12626" at bounding box center [378, 12] width 156 height 15
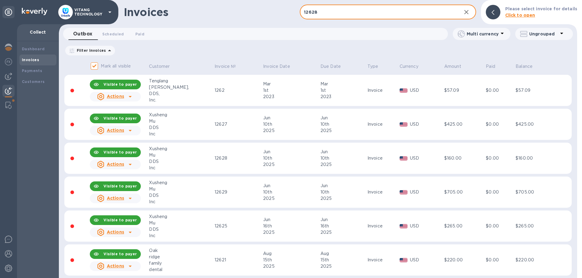
type input "12628"
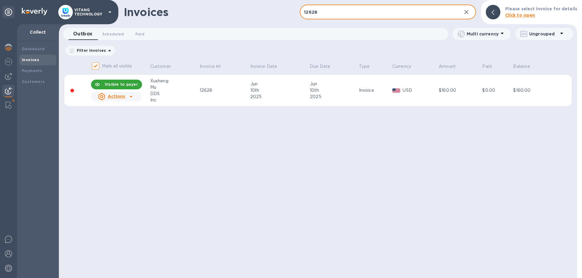
click at [125, 100] on div "Actions" at bounding box center [111, 97] width 29 height 10
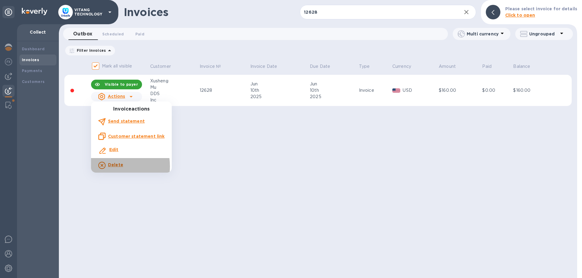
click at [107, 166] on div "Delete" at bounding box center [116, 166] width 18 height 10
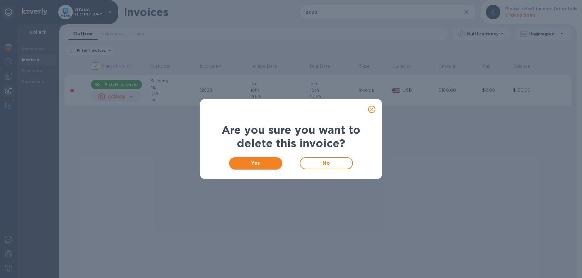
click at [269, 162] on span "Yes" at bounding box center [255, 163] width 43 height 7
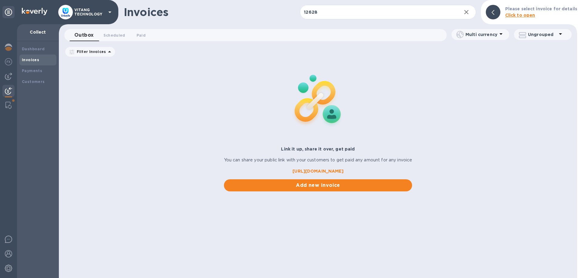
click at [421, 135] on div "Link it up, share it over, get paid You can share your public link with your cu…" at bounding box center [318, 126] width 518 height 132
click at [41, 85] on div "Customers" at bounding box center [37, 81] width 37 height 11
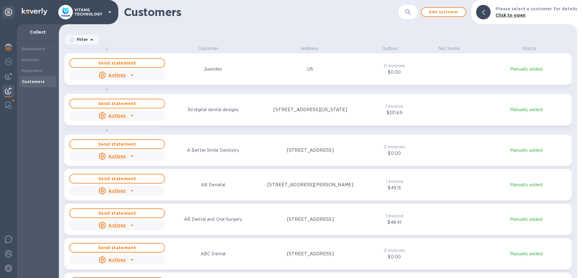
scroll to position [233, 518]
click at [411, 12] on icon "button" at bounding box center [407, 11] width 7 height 7
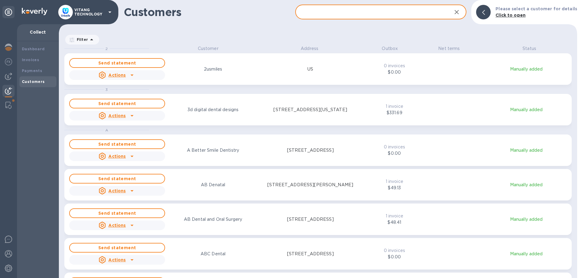
paste input "Xusheng Mu DDS Inc"
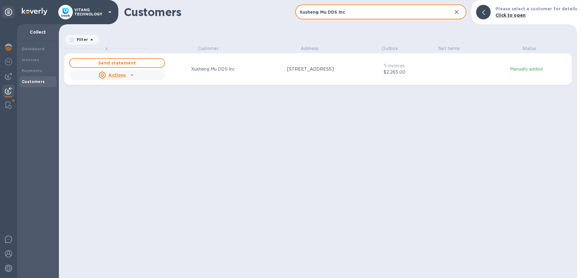
type input "Xusheng Mu DDS Inc"
click at [460, 166] on div "X Customer Address Outbox Net terms Status Send statement Actions Xusheng Mu DD…" at bounding box center [320, 161] width 512 height 233
click at [130, 75] on icon "grid" at bounding box center [131, 76] width 3 height 2
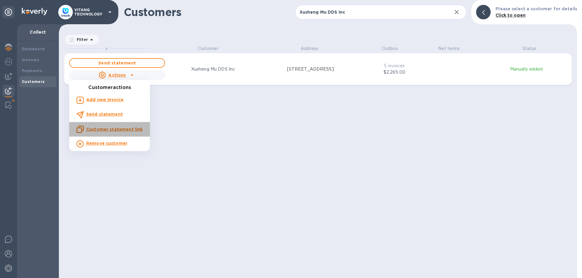
click at [118, 129] on u "Customer statement link" at bounding box center [114, 129] width 56 height 5
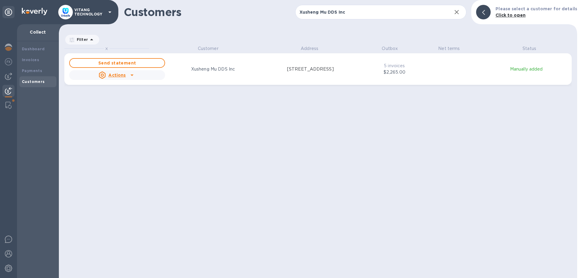
click at [428, 163] on div "X Customer Address Outbox Net terms Status Send statement Actions Xusheng Mu DD…" at bounding box center [320, 161] width 512 height 233
click at [132, 75] on icon "grid" at bounding box center [131, 76] width 3 height 2
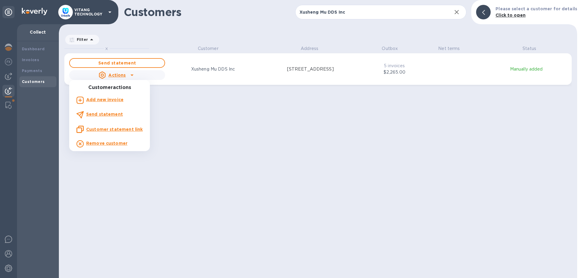
click at [111, 128] on u "Customer statement link" at bounding box center [114, 129] width 56 height 5
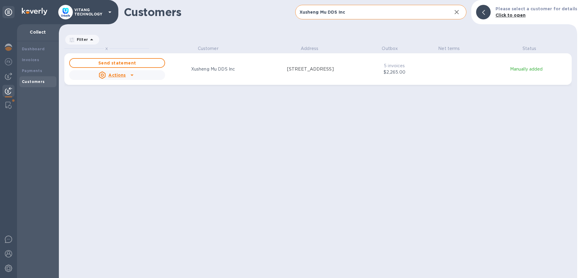
click at [339, 10] on input "Xusheng Mu DDS Inc" at bounding box center [371, 12] width 152 height 15
paste input "Sun Rising Dental"
type input "Sun Rising Dental"
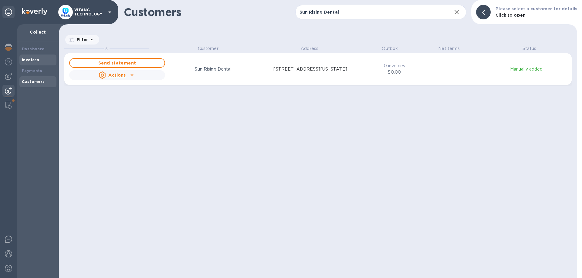
click at [36, 59] on b "Invoices" at bounding box center [30, 60] width 17 height 5
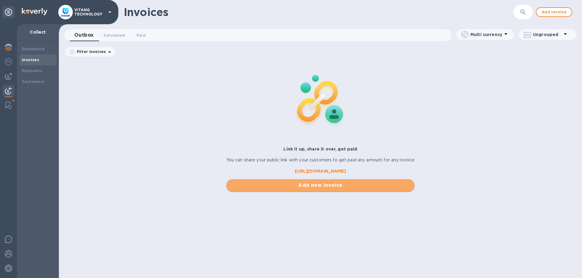
click at [321, 184] on span "Add new invoice" at bounding box center [320, 185] width 179 height 7
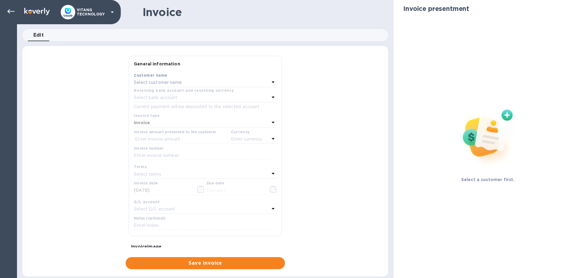
click at [209, 80] on div "Select customer name" at bounding box center [202, 83] width 136 height 8
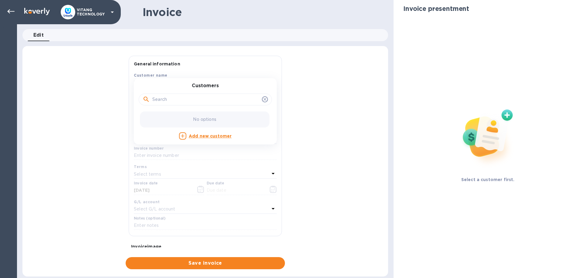
click at [193, 101] on input "text" at bounding box center [205, 99] width 107 height 9
paste input "Sun Rising Dental"
type input "Sun Rising Dental"
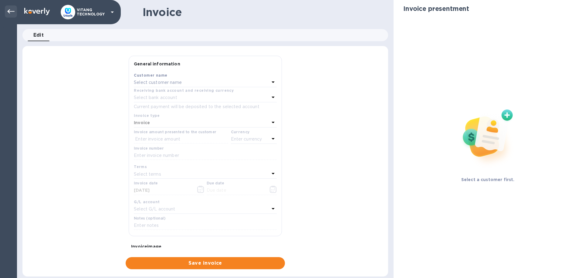
click at [13, 15] on div at bounding box center [11, 11] width 12 height 12
click at [12, 13] on icon at bounding box center [10, 11] width 7 height 7
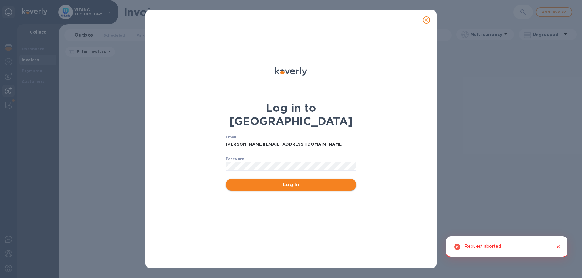
click at [297, 181] on span "Log In" at bounding box center [290, 184] width 121 height 7
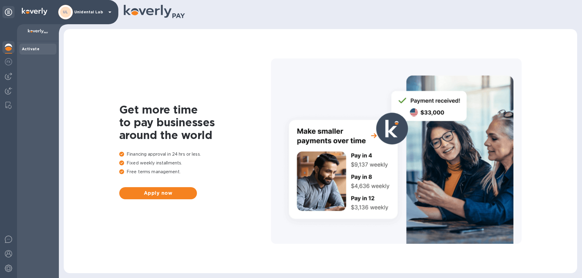
click at [95, 17] on div "UL Unidental Lab" at bounding box center [85, 12] width 55 height 15
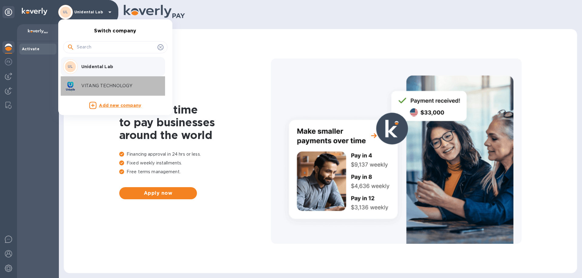
click at [98, 83] on div "VITANG TECHNOLOGY" at bounding box center [110, 86] width 95 height 15
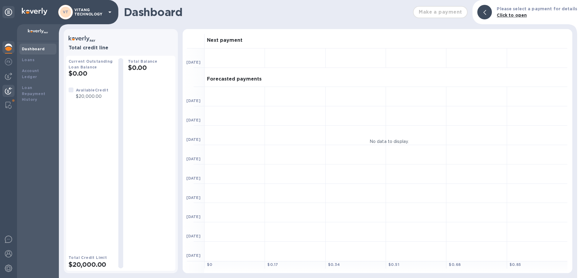
click at [12, 89] on div at bounding box center [8, 91] width 12 height 13
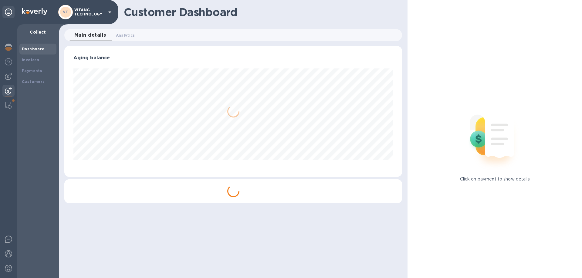
scroll to position [131, 338]
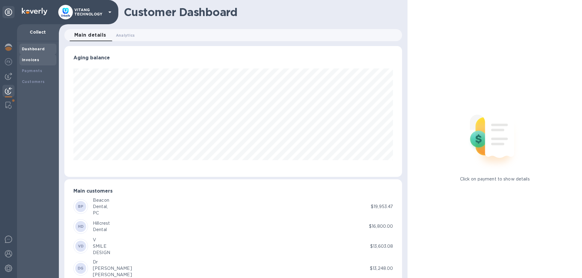
click at [29, 59] on b "Invoices" at bounding box center [30, 60] width 17 height 5
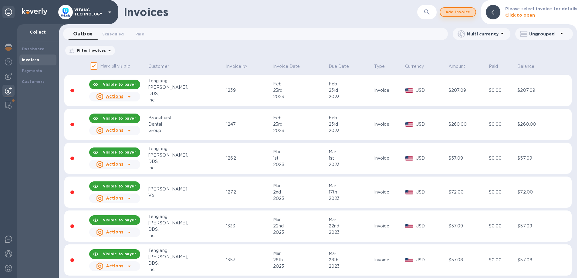
click at [462, 13] on span "Add invoice" at bounding box center [457, 11] width 25 height 7
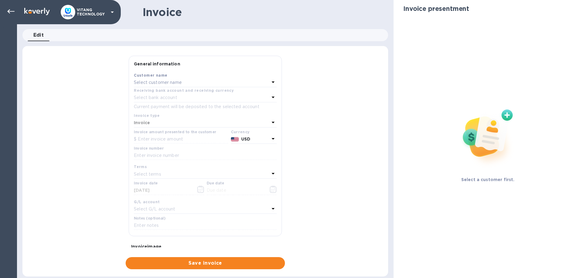
click at [147, 86] on div "Select customer name" at bounding box center [202, 83] width 136 height 8
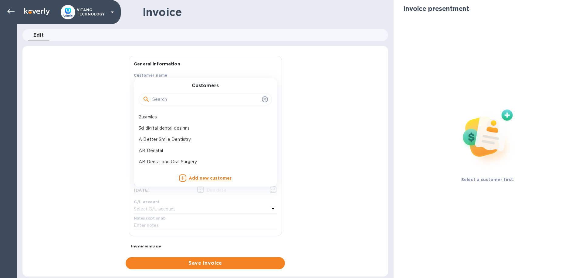
click at [166, 101] on input "text" at bounding box center [205, 99] width 107 height 9
paste input "Sun Rising Dental"
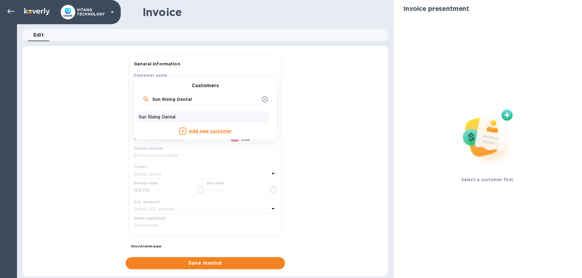
type input "Sun Rising Dental"
click at [172, 114] on div "Sun Rising Dental" at bounding box center [202, 117] width 133 height 11
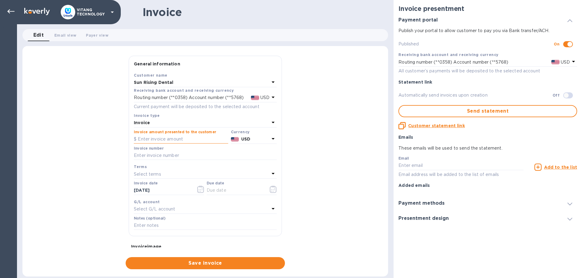
click at [169, 136] on input "text" at bounding box center [181, 139] width 94 height 9
type input "1,000"
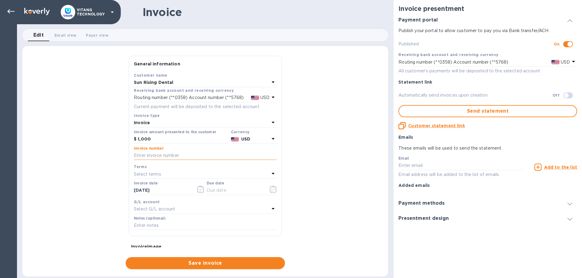
click at [170, 155] on input "text" at bounding box center [205, 155] width 143 height 9
type input "12797"
click at [197, 189] on icon "button" at bounding box center [200, 189] width 7 height 7
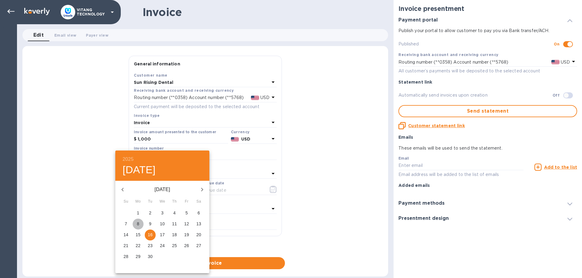
click at [135, 223] on span "8" at bounding box center [138, 224] width 11 height 6
type input "09/08/2025"
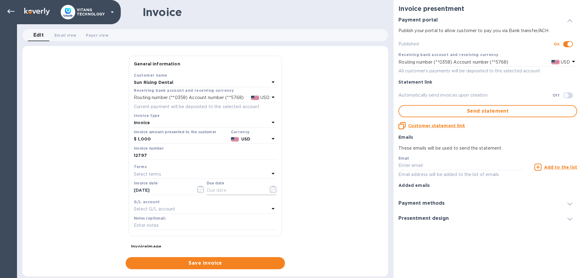
click at [271, 187] on icon "button" at bounding box center [273, 189] width 7 height 7
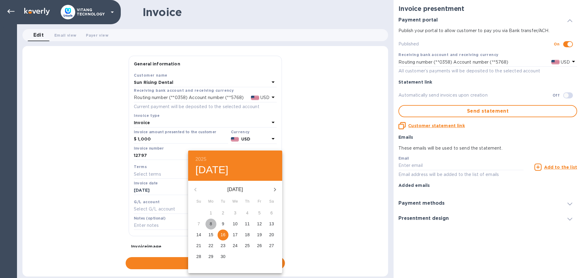
click at [211, 223] on p "8" at bounding box center [211, 224] width 2 height 6
type input "09/08/2025"
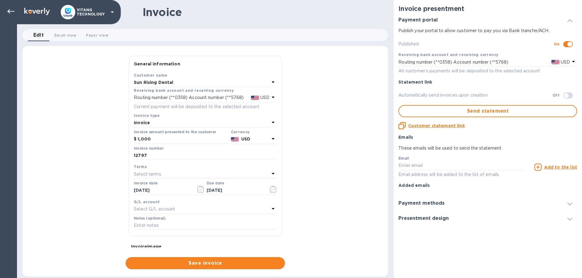
click at [175, 206] on p "Select G/L account" at bounding box center [154, 209] width 41 height 6
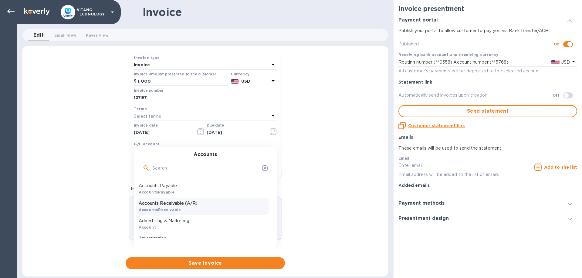
click at [182, 205] on p "Accounts Receivable (A/R)" at bounding box center [203, 203] width 128 height 6
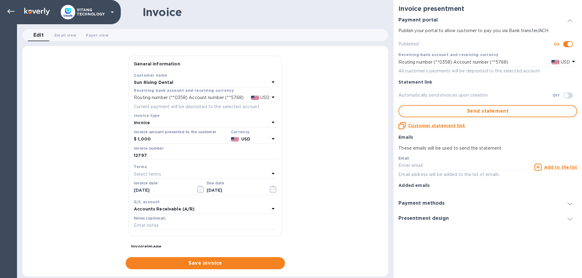
scroll to position [57, 0]
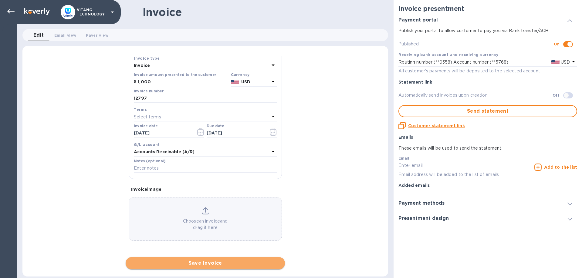
click at [239, 263] on span "Save invoice" at bounding box center [204, 263] width 149 height 7
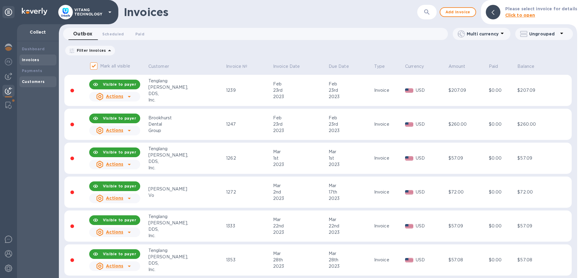
click at [38, 80] on div "Customers" at bounding box center [37, 81] width 37 height 11
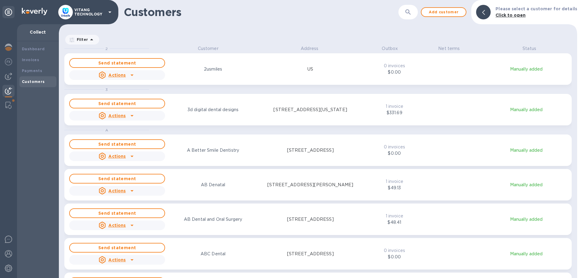
scroll to position [233, 518]
click at [408, 16] on button "button" at bounding box center [408, 12] width 15 height 15
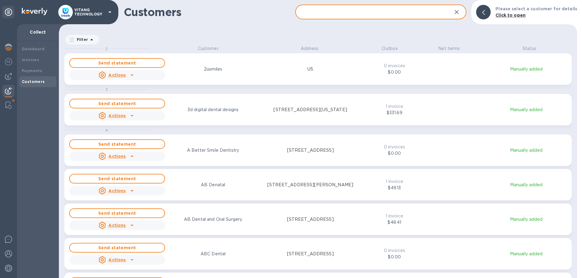
paste input "Sun Rising Dental"
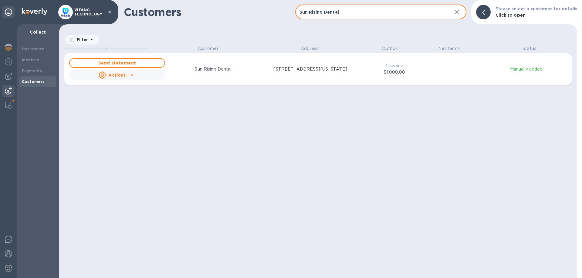
type input "Sun Rising Dental"
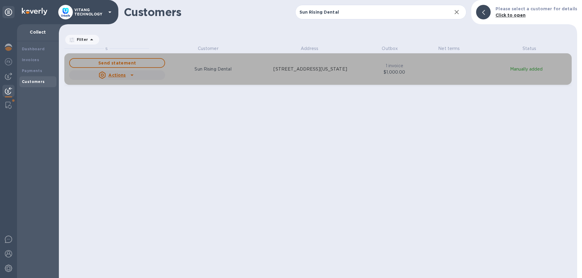
click at [318, 66] on p "61 Princeton Hightstown Road, Unit 4b, West Windsor, New Jersey 08550 US" at bounding box center [309, 69] width 73 height 6
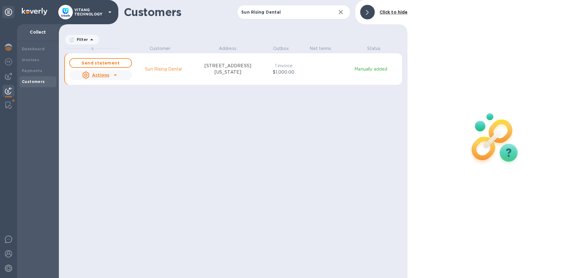
scroll to position [233, 349]
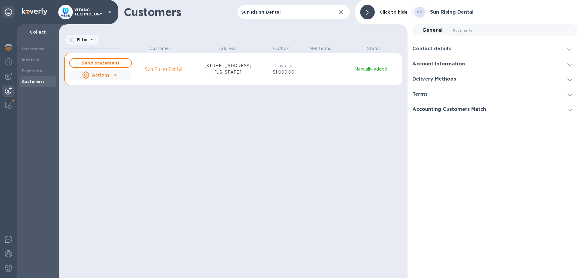
click at [102, 77] on p "Actions" at bounding box center [100, 75] width 17 height 6
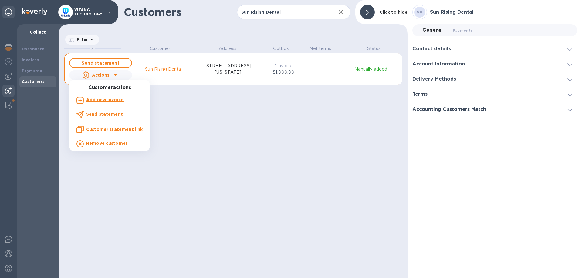
click at [119, 130] on u "Customer statement link" at bounding box center [114, 129] width 56 height 5
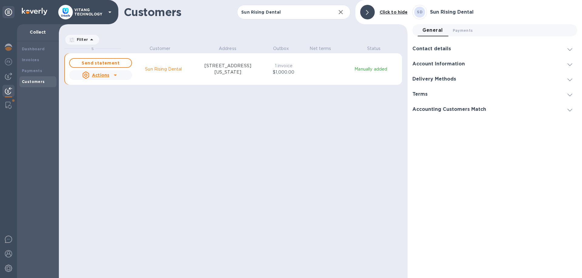
click at [390, 132] on div "S Customer Address Outbox Net terms Status Send statement Actions Sun Rising De…" at bounding box center [235, 160] width 343 height 231
click at [113, 79] on div "grid" at bounding box center [115, 75] width 10 height 10
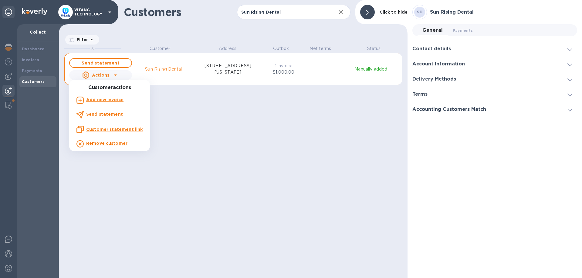
click at [98, 129] on u "Customer statement link" at bounding box center [114, 129] width 56 height 5
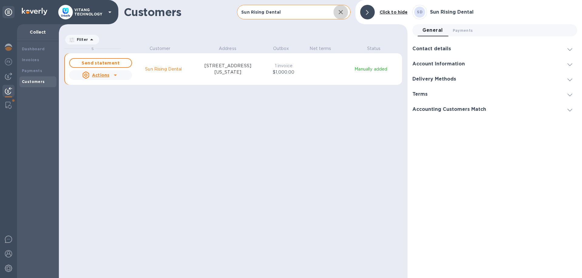
click at [340, 13] on icon "button" at bounding box center [340, 12] width 4 height 4
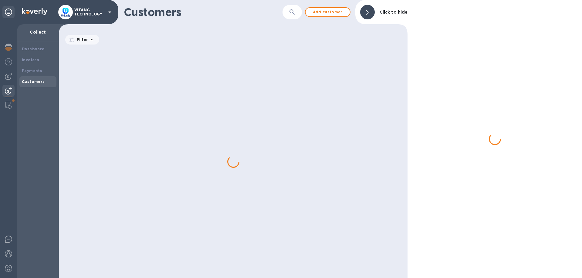
click at [290, 14] on icon "button" at bounding box center [291, 11] width 7 height 7
click at [273, 15] on input "text" at bounding box center [284, 12] width 94 height 15
paste input "SmileHere Dental"
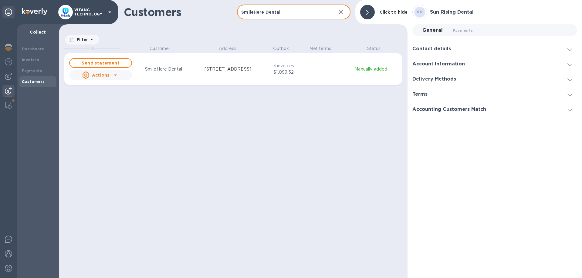
type input "SmileHere Dental"
click at [311, 71] on div "Send statement Actions SmileHere Dental 29522 Six Mile Rd, Livonia, MI 48152 US…" at bounding box center [233, 69] width 330 height 24
click at [33, 57] on div "Invoices" at bounding box center [38, 60] width 32 height 6
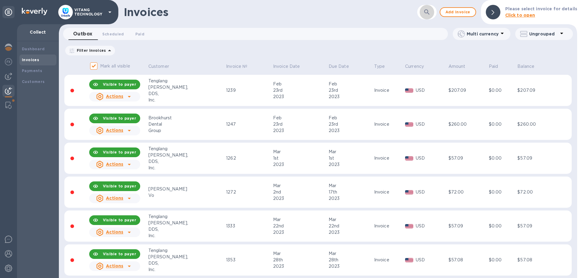
click at [424, 17] on button "button" at bounding box center [426, 12] width 15 height 15
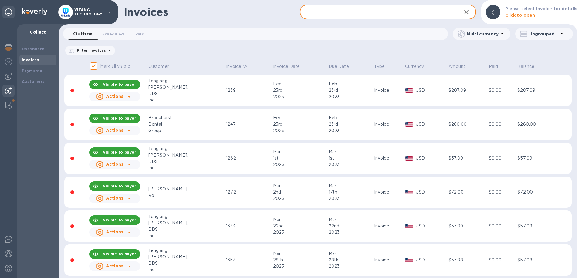
paste input "SmileHere Dental"
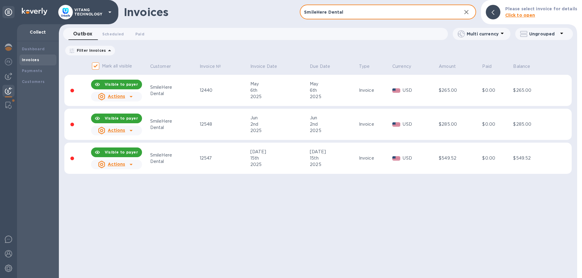
type input "SmileHere Dental"
click at [468, 223] on div "Invoices SmileHere Dental ​ Add invoice Please select invoice for details Click…" at bounding box center [318, 139] width 518 height 278
click at [164, 159] on div "Dental" at bounding box center [174, 162] width 48 height 6
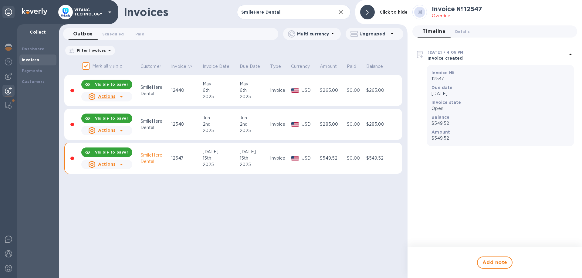
click at [118, 166] on icon at bounding box center [121, 164] width 7 height 7
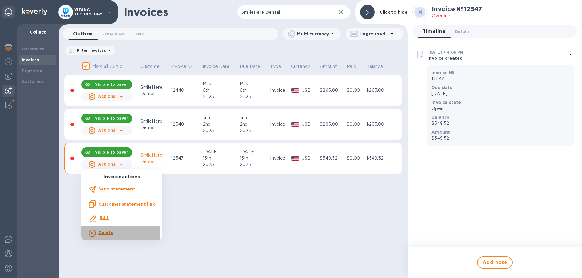
click at [98, 233] on div "Delete" at bounding box center [106, 234] width 18 height 10
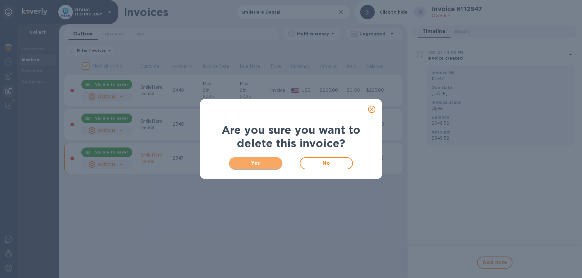
click at [238, 162] on span "Yes" at bounding box center [255, 163] width 43 height 7
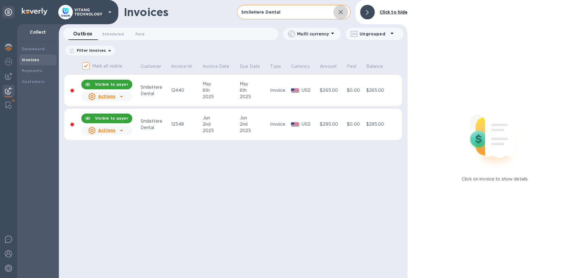
click at [338, 13] on icon "button" at bounding box center [340, 11] width 7 height 7
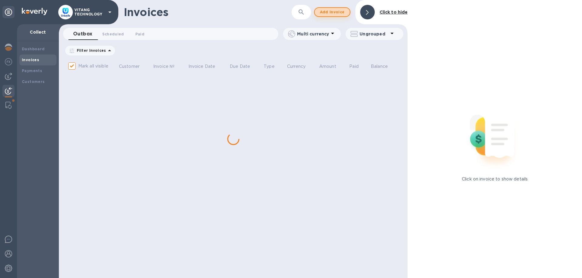
click at [344, 13] on span "Add invoice" at bounding box center [331, 11] width 25 height 7
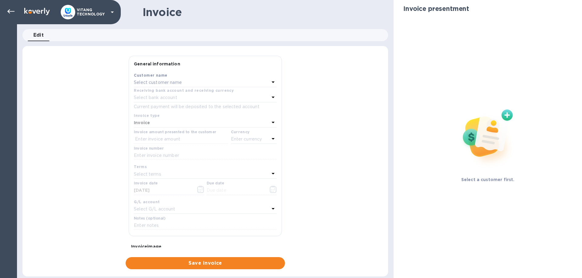
click at [168, 88] on div "Receiving bank account and receiving currency" at bounding box center [205, 90] width 143 height 6
click at [169, 85] on p "Select customer name" at bounding box center [158, 82] width 48 height 6
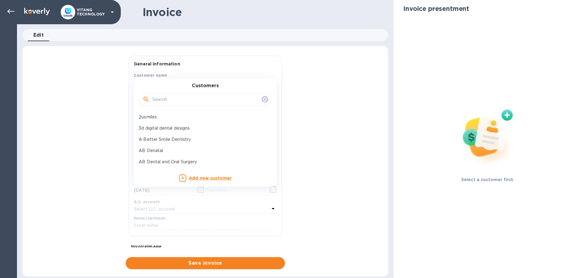
click at [173, 97] on input "text" at bounding box center [205, 99] width 107 height 9
paste input "SmileHere Dental"
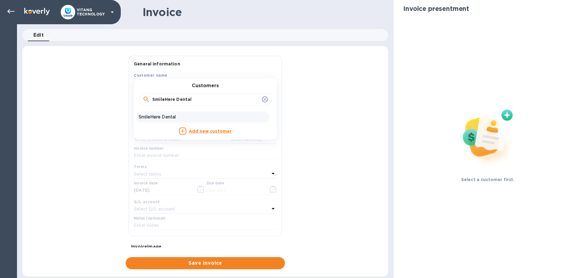
type input "SmileHere Dental"
click at [158, 115] on p "SmileHere Dental" at bounding box center [203, 117] width 128 height 6
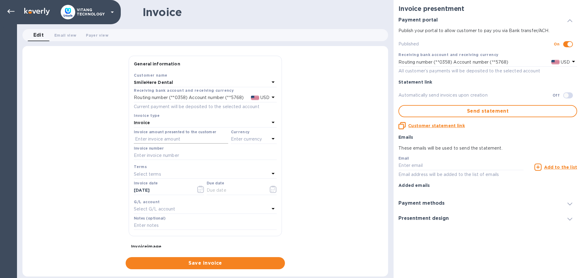
click at [176, 139] on input "text" at bounding box center [181, 139] width 94 height 9
type input "426.56"
click at [249, 139] on p "Enter currency" at bounding box center [246, 139] width 31 height 6
click at [218, 157] on div "USD" at bounding box center [194, 154] width 49 height 9
click at [207, 155] on input "text" at bounding box center [205, 155] width 143 height 9
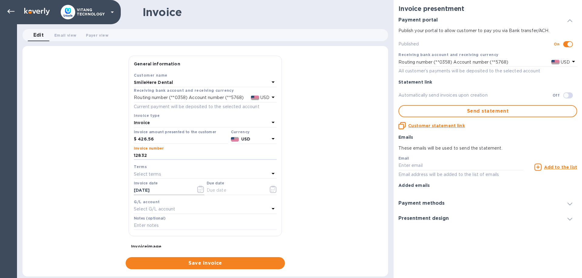
type input "12832"
click at [181, 188] on input "09/16/2025" at bounding box center [162, 190] width 57 height 9
click at [198, 189] on icon "button" at bounding box center [200, 189] width 7 height 7
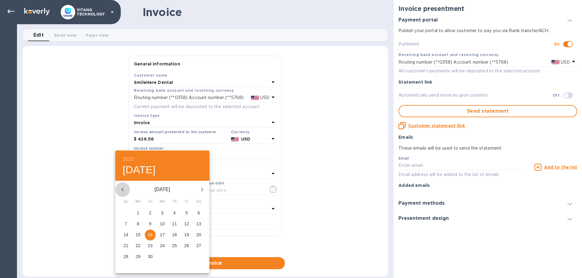
click at [124, 188] on icon "button" at bounding box center [122, 189] width 7 height 7
click at [173, 234] on p "14" at bounding box center [174, 235] width 5 height 6
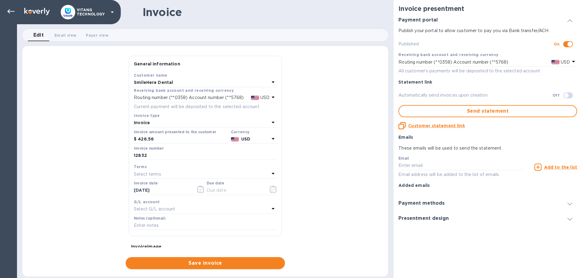
type input "08/14/2025"
click at [272, 190] on icon "button" at bounding box center [273, 189] width 7 height 7
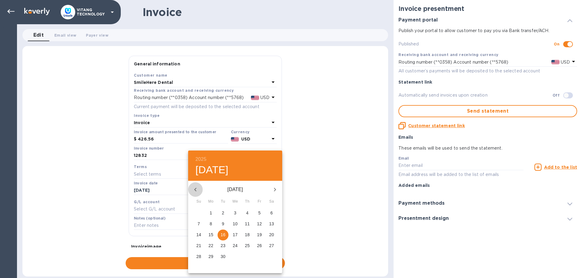
click at [196, 190] on icon "button" at bounding box center [195, 189] width 7 height 7
click at [246, 233] on p "14" at bounding box center [247, 235] width 5 height 6
type input "08/14/2025"
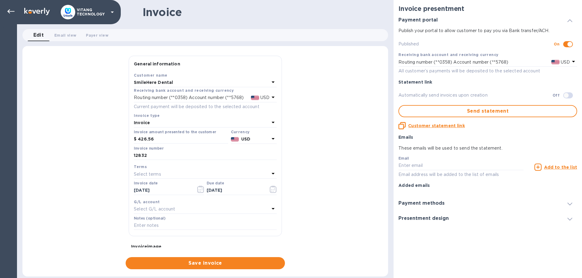
click at [253, 206] on div "Select G/L account" at bounding box center [202, 209] width 136 height 8
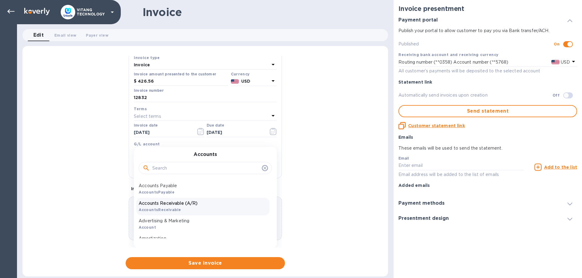
click at [195, 201] on p "Accounts Receivable (A/R)" at bounding box center [203, 203] width 128 height 6
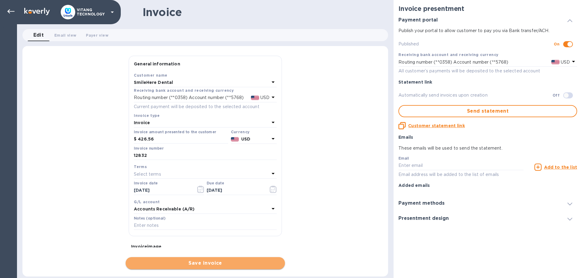
click at [208, 263] on span "Save invoice" at bounding box center [204, 263] width 149 height 7
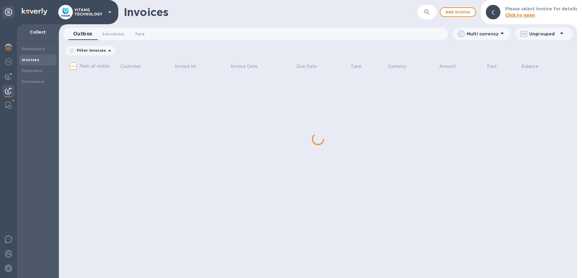
checkbox input "true"
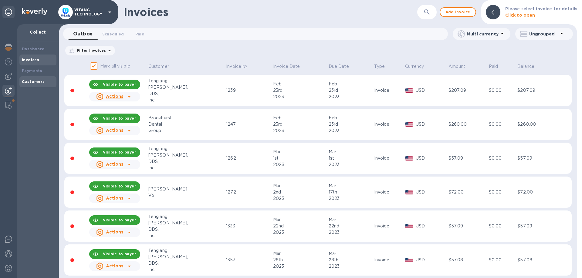
click at [45, 82] on div "Customers" at bounding box center [38, 82] width 32 height 6
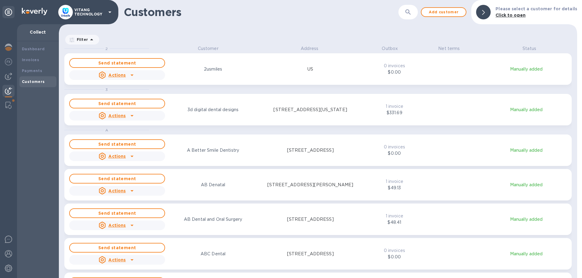
scroll to position [233, 518]
click at [411, 10] on icon "button" at bounding box center [407, 11] width 7 height 7
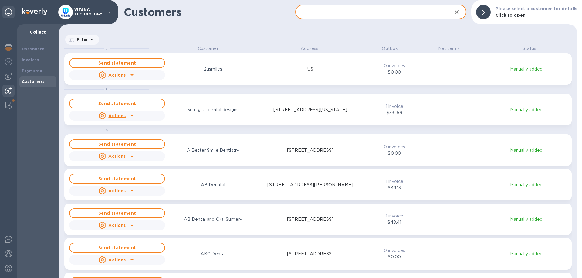
paste input "Supreme Dental Group"
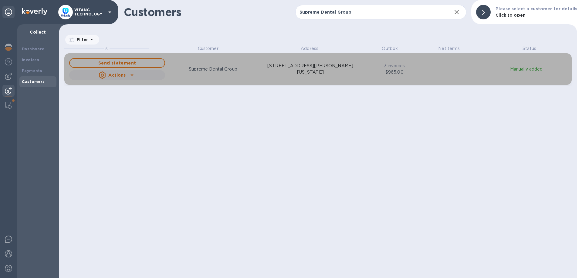
click at [122, 78] on p "Actions" at bounding box center [116, 75] width 17 height 6
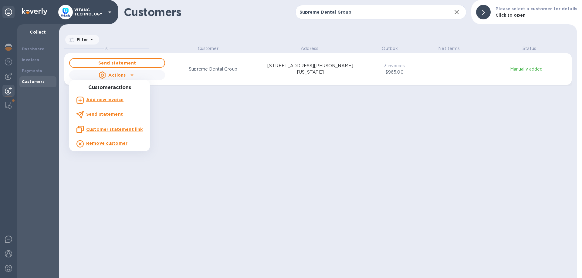
click at [108, 128] on u "Customer statement link" at bounding box center [114, 129] width 56 height 5
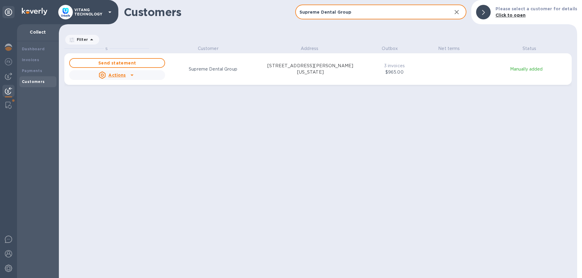
click at [411, 16] on input "Supreme Dental Group" at bounding box center [371, 12] width 152 height 15
click at [411, 17] on input "Supreme Dental Group" at bounding box center [371, 12] width 152 height 15
paste input "Han and Xu Dental Corporation"
click at [371, 13] on input "Han and Xu Dental Corporation" at bounding box center [371, 12] width 152 height 15
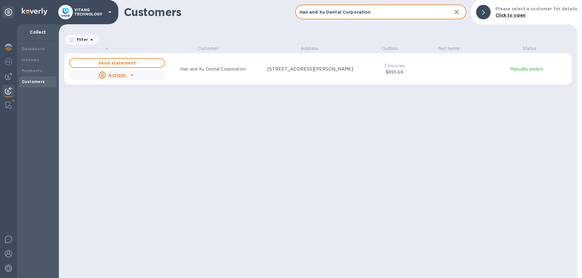
click at [371, 13] on input "Han and Xu Dental Corporation" at bounding box center [371, 12] width 152 height 15
paste input "Roque Orthodontic Lab"
type input "Roque Orthodontic Lab"
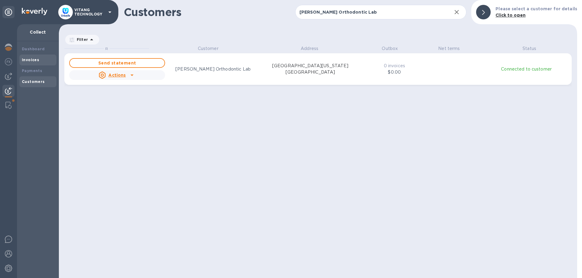
click at [30, 58] on b "Invoices" at bounding box center [30, 60] width 17 height 5
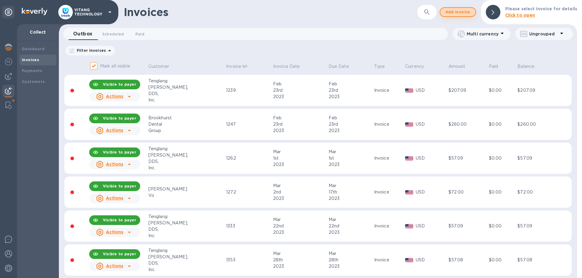
click at [464, 14] on span "Add invoice" at bounding box center [457, 11] width 25 height 7
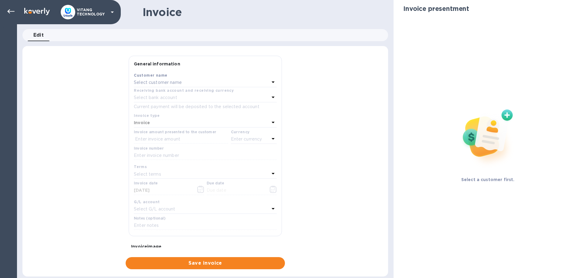
click at [183, 84] on div "Select customer name" at bounding box center [202, 83] width 136 height 8
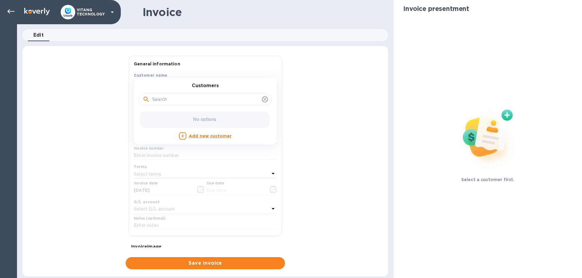
click at [190, 98] on input "text" at bounding box center [205, 99] width 107 height 9
paste input "Roque Orthodontic Lab"
type input "Roque Orthodontic Lab"
click at [176, 118] on p "Roque Orthodontic Lab" at bounding box center [203, 117] width 128 height 6
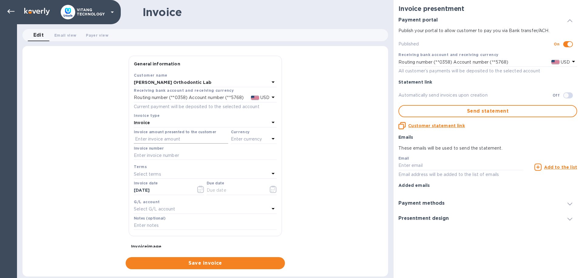
click at [168, 139] on input "text" at bounding box center [181, 139] width 94 height 9
type input "878"
click at [251, 142] on p "Enter currency" at bounding box center [246, 139] width 31 height 6
click at [231, 157] on p "US Dollar" at bounding box center [243, 155] width 47 height 6
click at [169, 150] on div "Invoice number" at bounding box center [205, 153] width 143 height 14
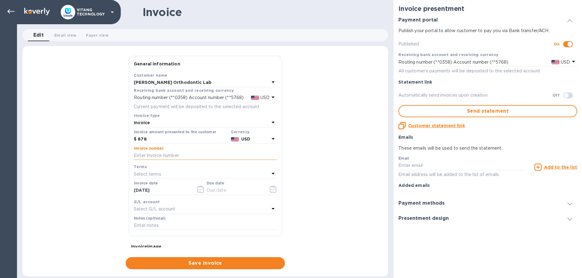
click at [171, 155] on input "text" at bounding box center [205, 155] width 143 height 9
type input "12780"
click at [156, 190] on input "09/16/2025" at bounding box center [162, 190] width 57 height 9
click at [200, 189] on icon "button" at bounding box center [200, 189] width 7 height 7
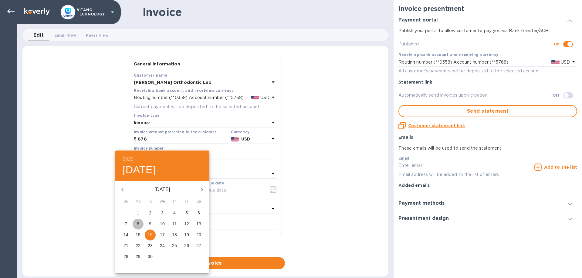
click at [139, 224] on p "8" at bounding box center [138, 224] width 2 height 6
type input "09/08/2025"
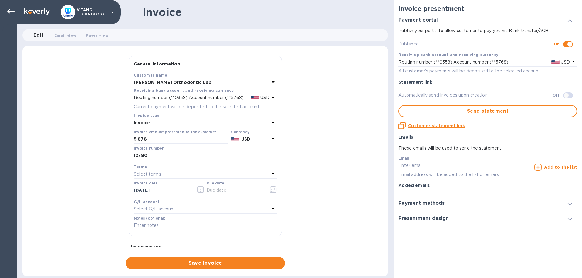
click at [268, 189] on button "button" at bounding box center [273, 189] width 14 height 15
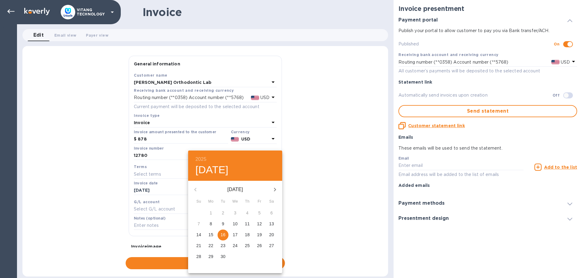
click at [212, 223] on p "8" at bounding box center [211, 224] width 2 height 6
type input "09/08/2025"
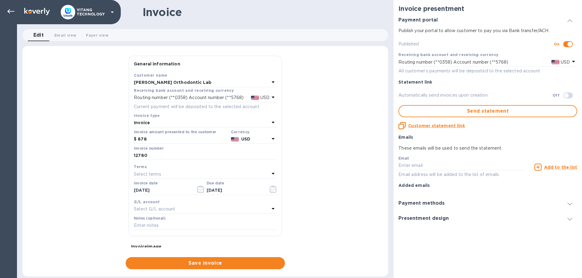
click at [215, 210] on div "Select G/L account" at bounding box center [202, 209] width 136 height 8
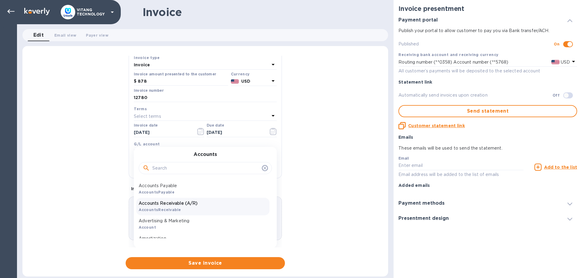
click at [197, 205] on p "Accounts Receivable (A/R)" at bounding box center [203, 203] width 128 height 6
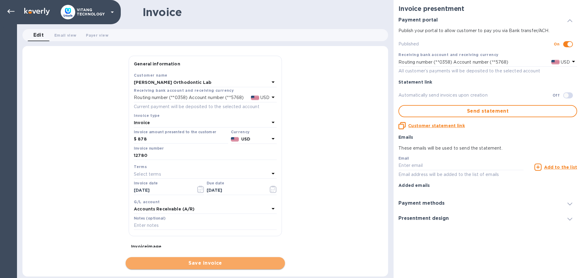
click at [190, 263] on span "Save invoice" at bounding box center [204, 263] width 149 height 7
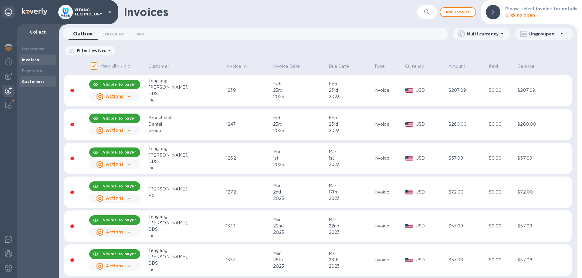
click at [22, 80] on b "Customers" at bounding box center [33, 81] width 23 height 5
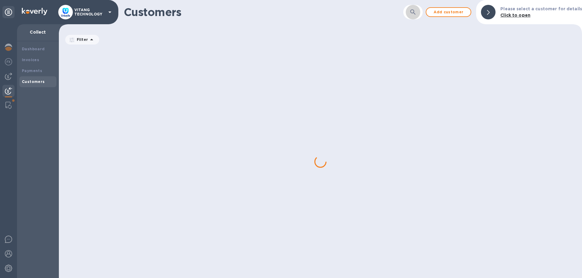
click at [411, 12] on button "button" at bounding box center [412, 12] width 15 height 15
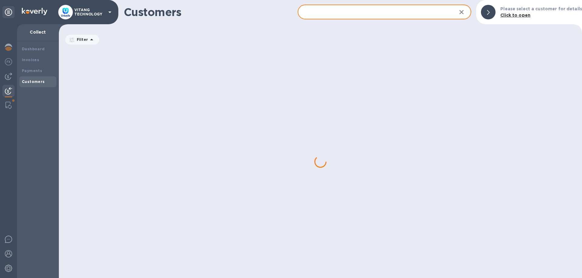
paste input "Roque Orthodontic Lab"
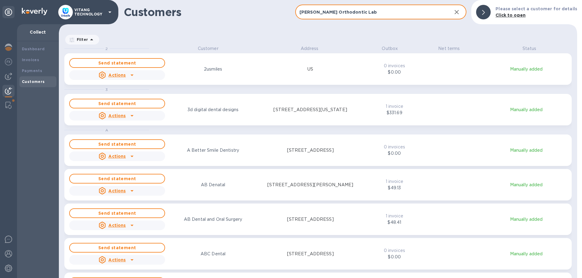
scroll to position [233, 518]
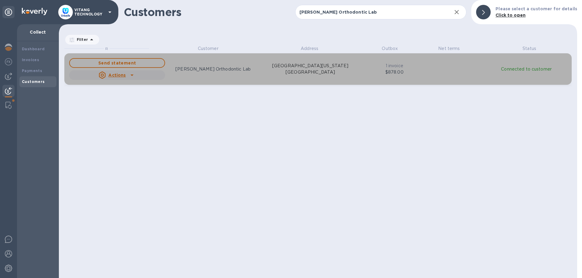
click at [131, 79] on icon "grid" at bounding box center [131, 75] width 7 height 7
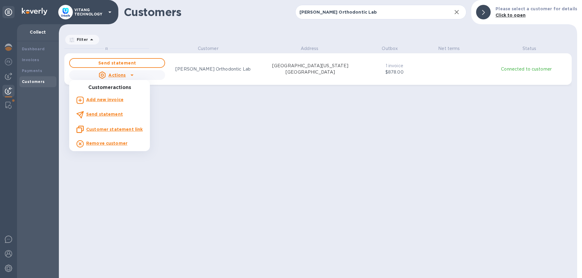
click at [102, 128] on u "Customer statement link" at bounding box center [114, 129] width 56 height 5
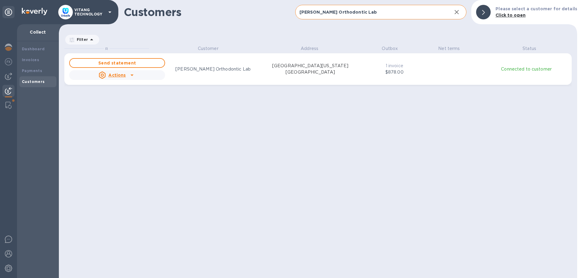
click at [376, 11] on input "Roque Orthodontic Lab" at bounding box center [371, 12] width 152 height 15
paste input "Destiny Dental Chatham"
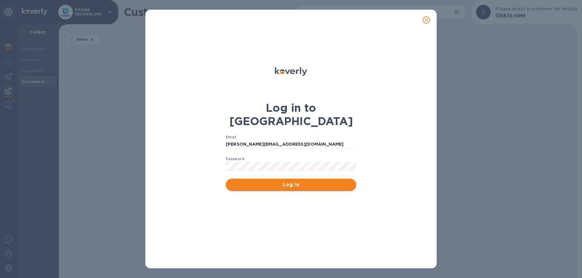
click at [249, 181] on span "Log In" at bounding box center [290, 184] width 121 height 7
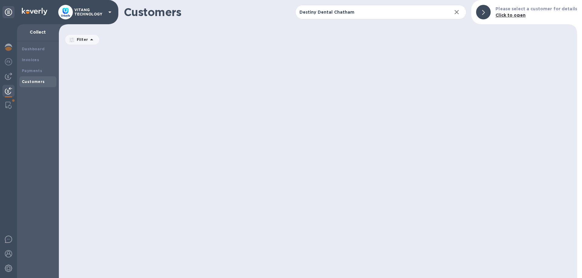
click at [441, 102] on div "grid" at bounding box center [320, 161] width 512 height 233
click at [377, 8] on input "Destiny Dental Chatham" at bounding box center [371, 12] width 152 height 15
click at [376, 12] on input "Destiny Dental Chatham" at bounding box center [371, 12] width 152 height 15
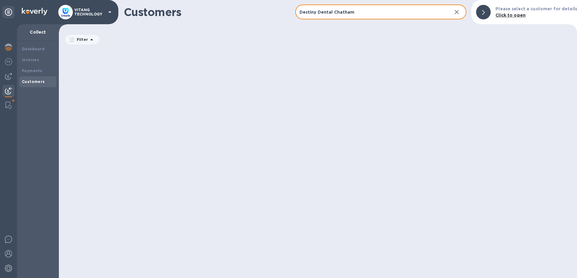
click at [376, 12] on input "Destiny Dental Chatham" at bounding box center [371, 12] width 152 height 15
paste input "Palm court dental"
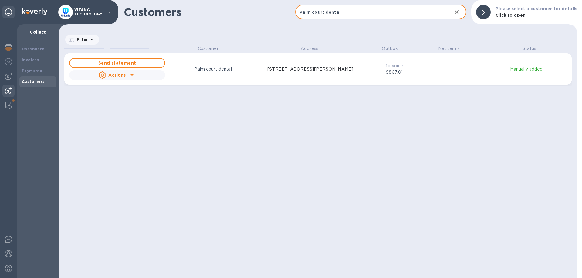
click at [382, 16] on input "Palm court dental" at bounding box center [371, 12] width 152 height 15
click at [381, 16] on input "Palm court dental" at bounding box center [371, 12] width 152 height 15
paste input "Angela An, DDS"
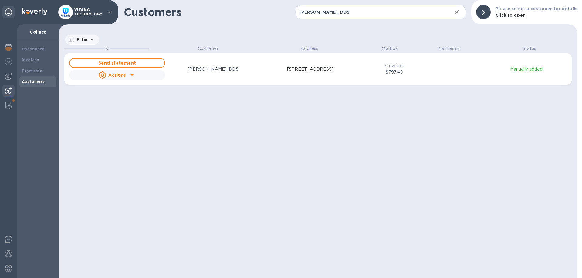
click at [453, 144] on div "A Customer Address Outbox Net terms Status Send statement Actions Angela An, DD…" at bounding box center [320, 161] width 512 height 233
click at [126, 75] on div "Actions" at bounding box center [111, 75] width 29 height 10
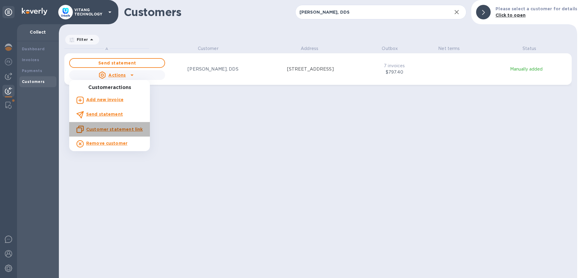
click at [111, 130] on u "Customer statement link" at bounding box center [114, 129] width 56 height 5
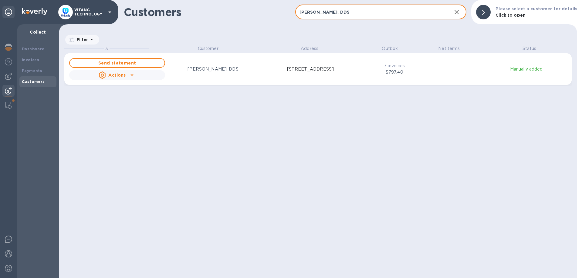
click at [339, 12] on input "Angela An, DDS" at bounding box center [371, 12] width 152 height 15
paste input "merican Dental Solutions"
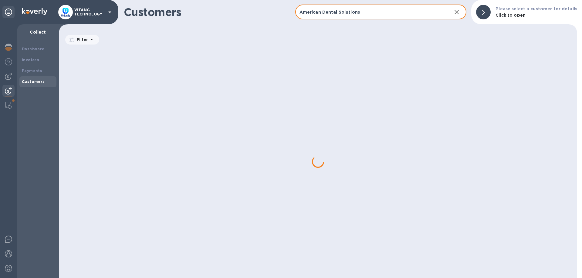
type input "American Dental Solutions"
